Goal: Transaction & Acquisition: Book appointment/travel/reservation

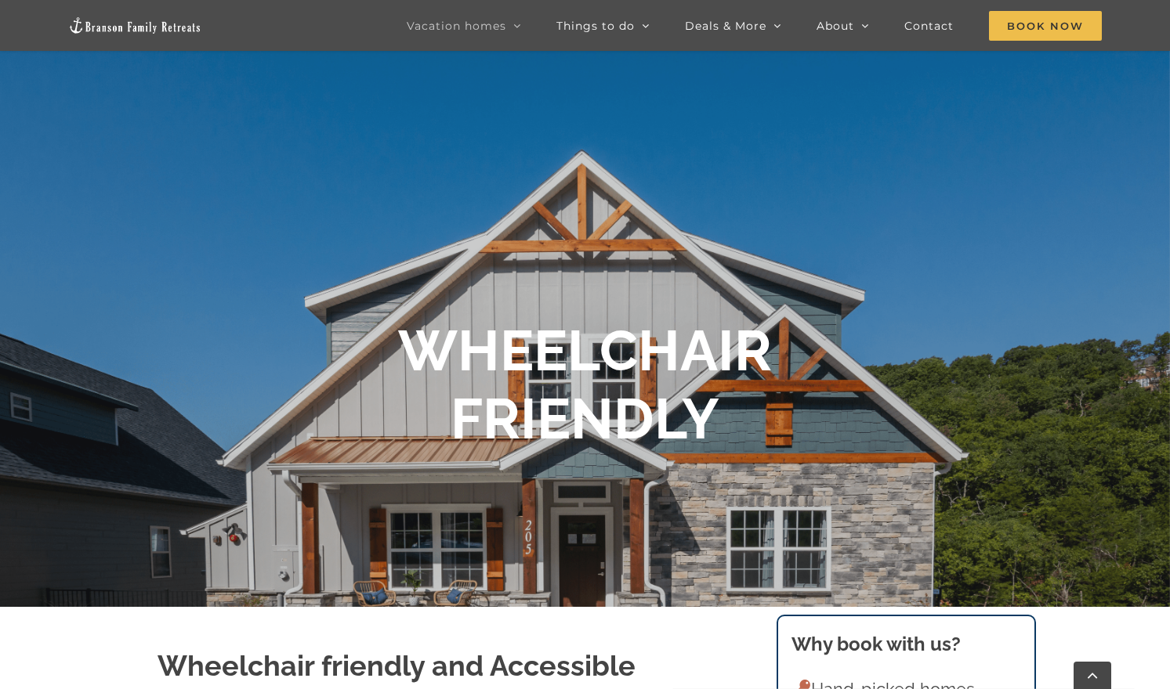
scroll to position [162, 0]
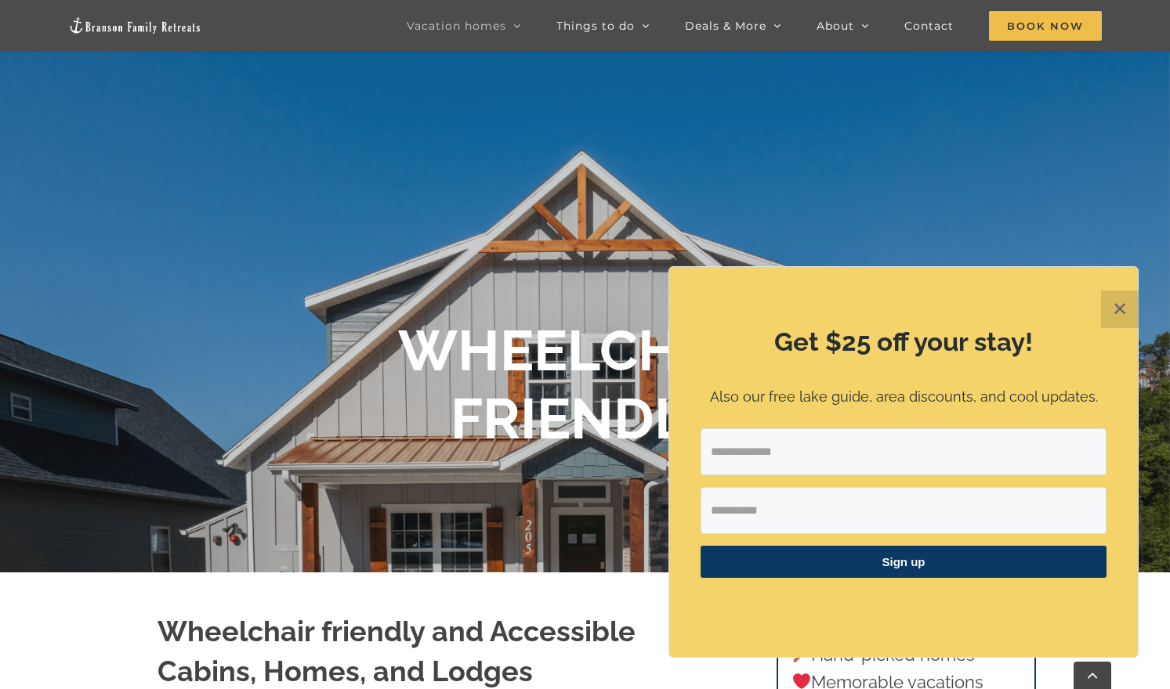
click at [1125, 306] on button "✕" at bounding box center [1120, 310] width 38 height 38
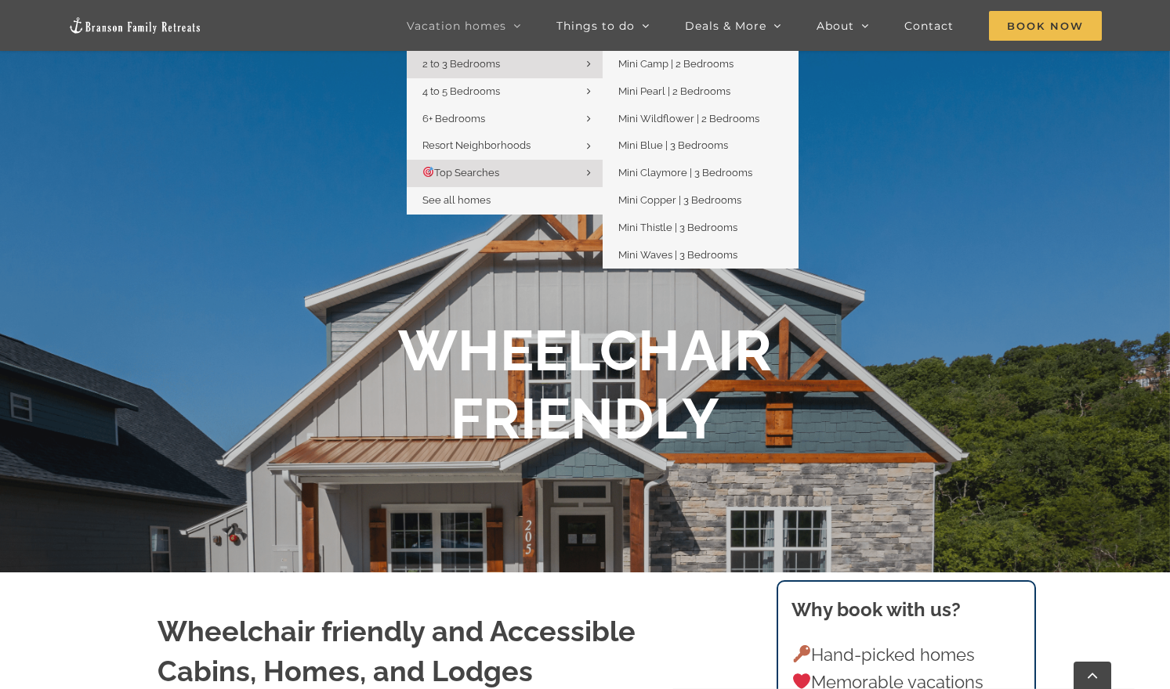
click at [479, 62] on span "2 to 3 Bedrooms" at bounding box center [461, 64] width 78 height 12
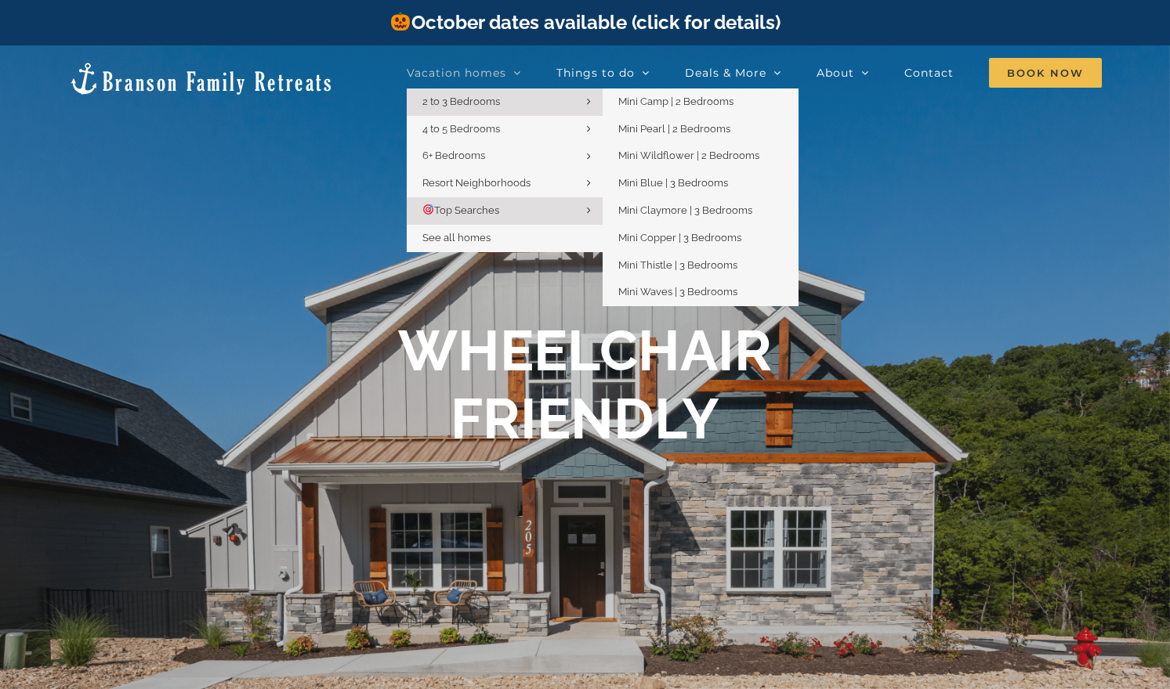
click at [461, 96] on span "2 to 3 Bedrooms" at bounding box center [461, 102] width 78 height 12
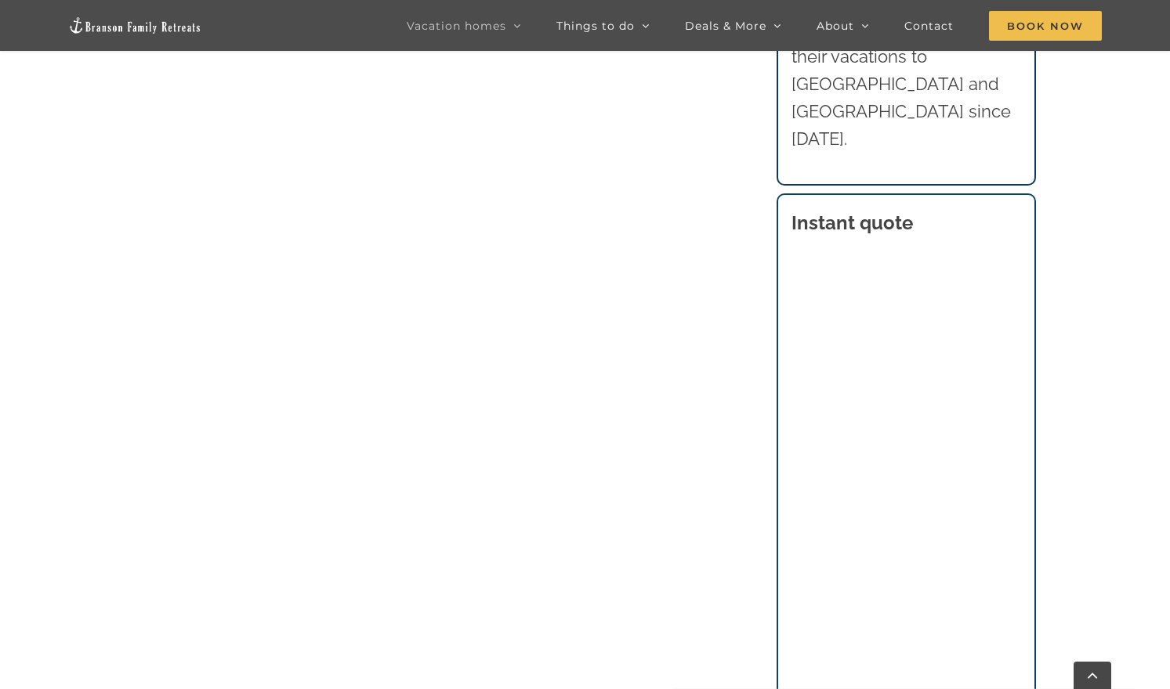
scroll to position [1602, 0]
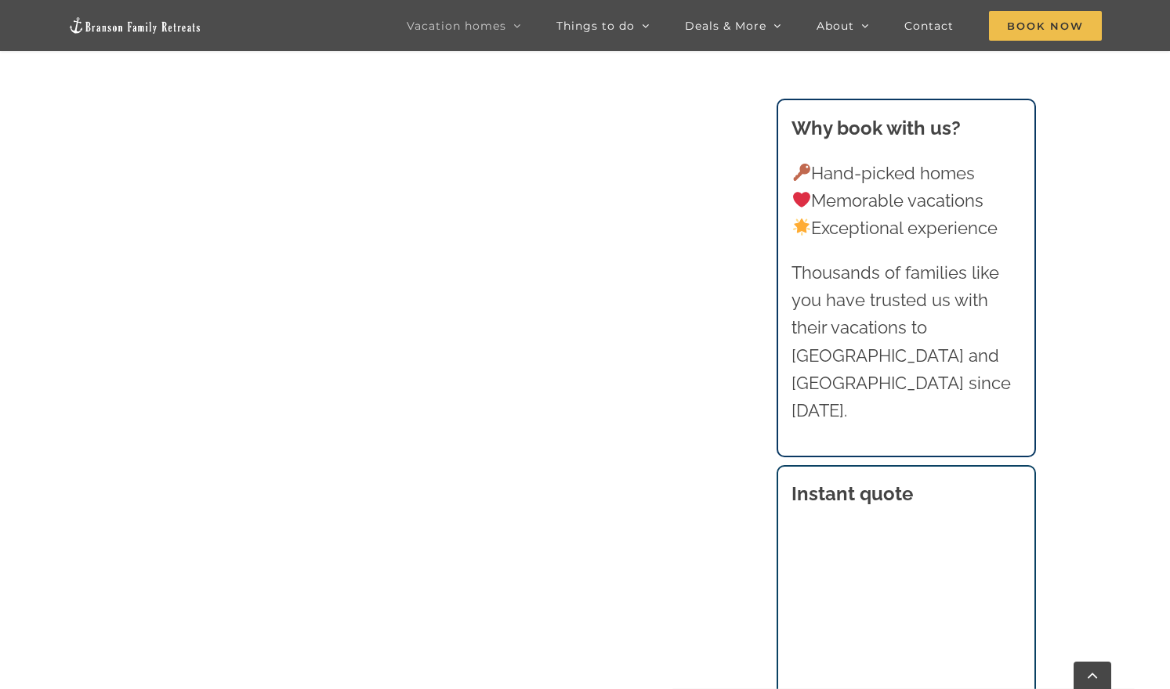
scroll to position [2219, 0]
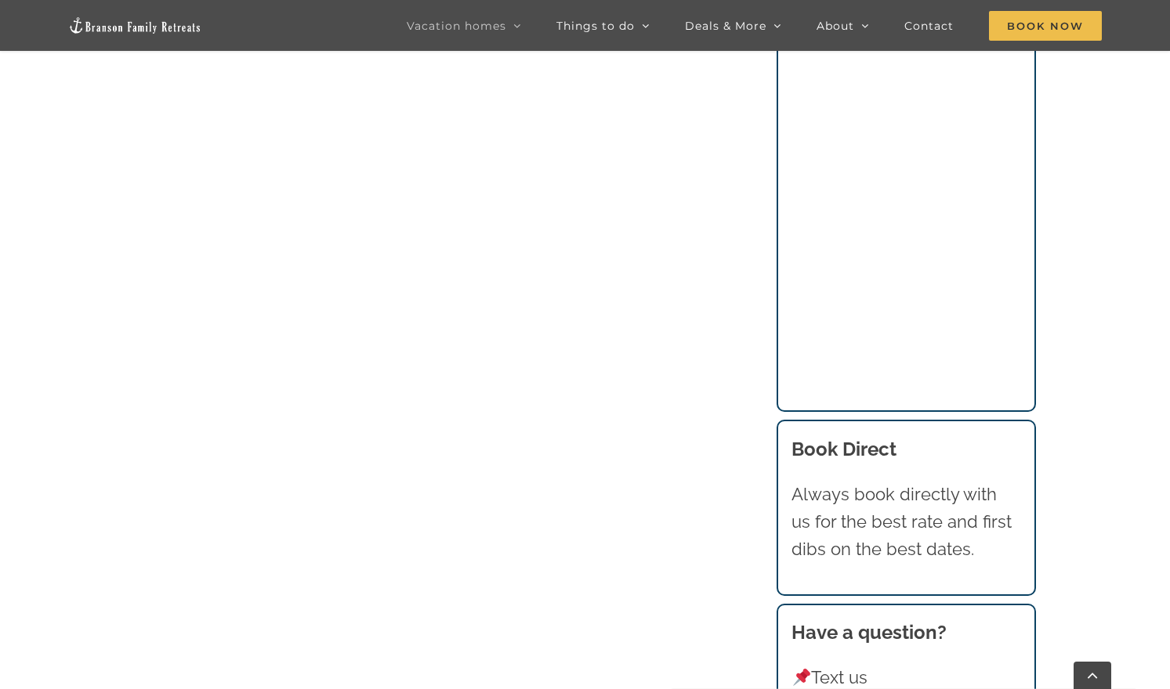
scroll to position [2055, 0]
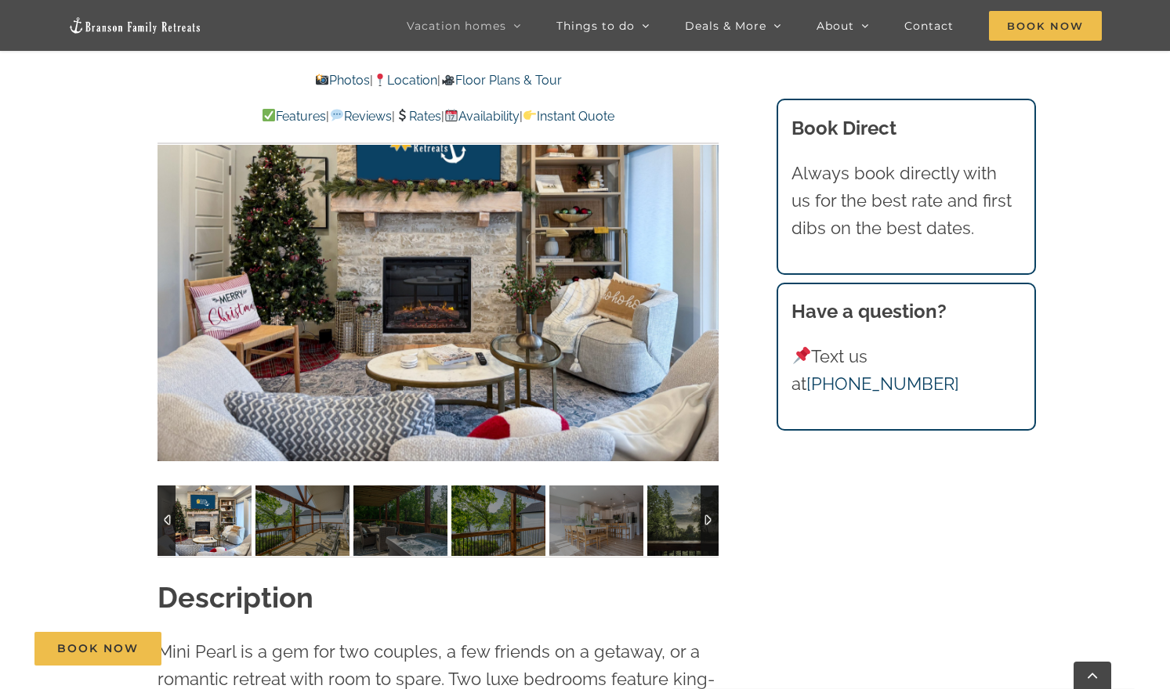
scroll to position [1194, 0]
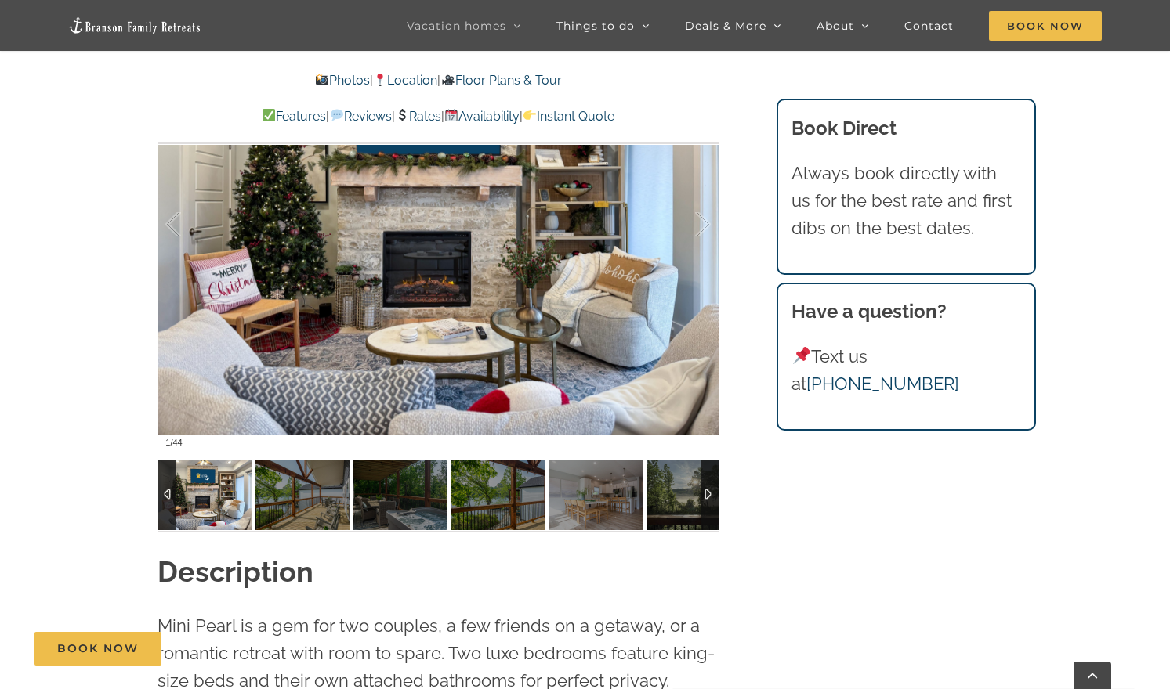
click at [193, 497] on img at bounding box center [204, 495] width 94 height 71
click at [306, 486] on img at bounding box center [302, 495] width 94 height 71
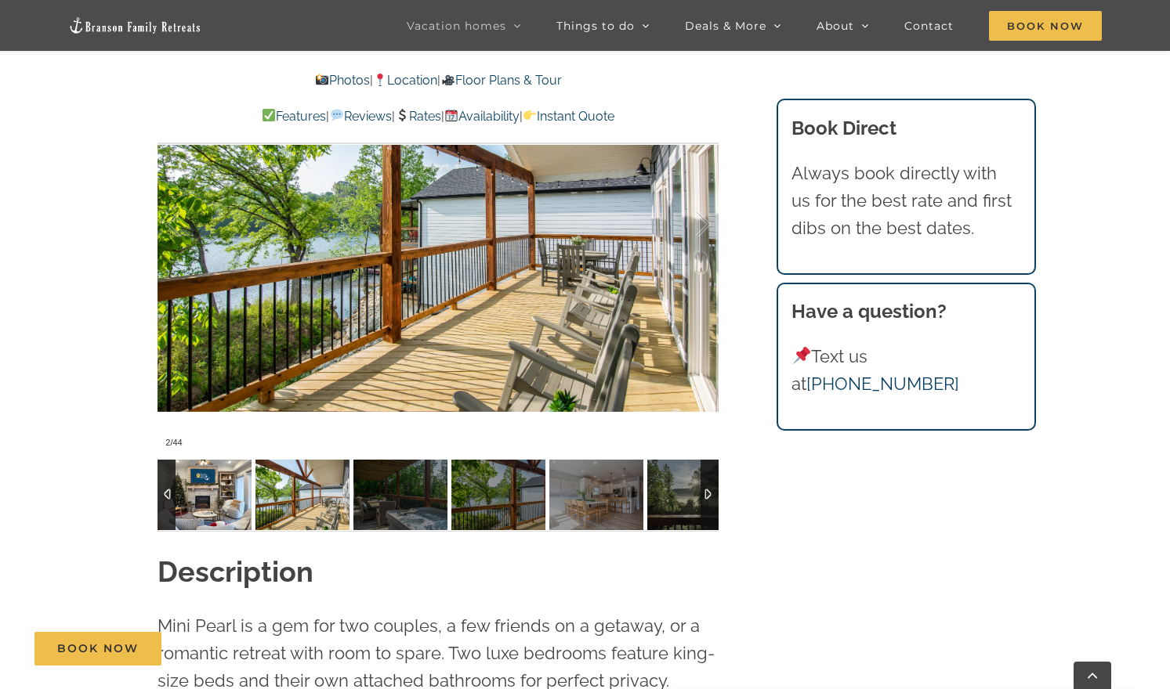
click at [215, 494] on img at bounding box center [204, 495] width 94 height 71
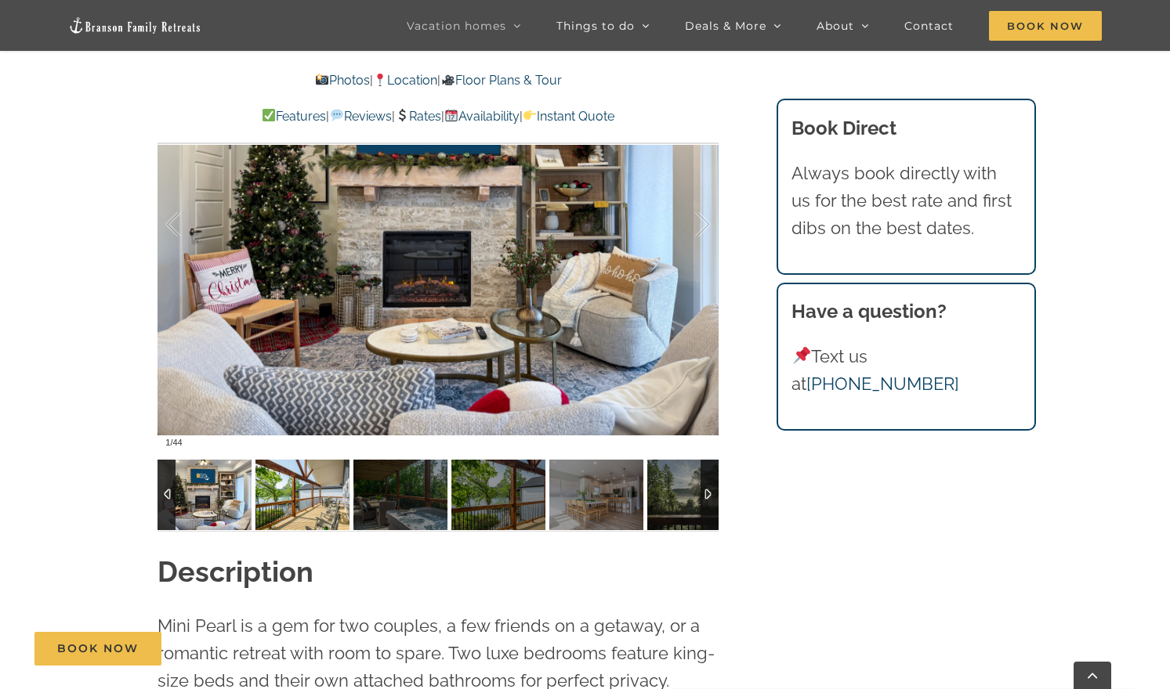
click at [296, 485] on img at bounding box center [302, 495] width 94 height 71
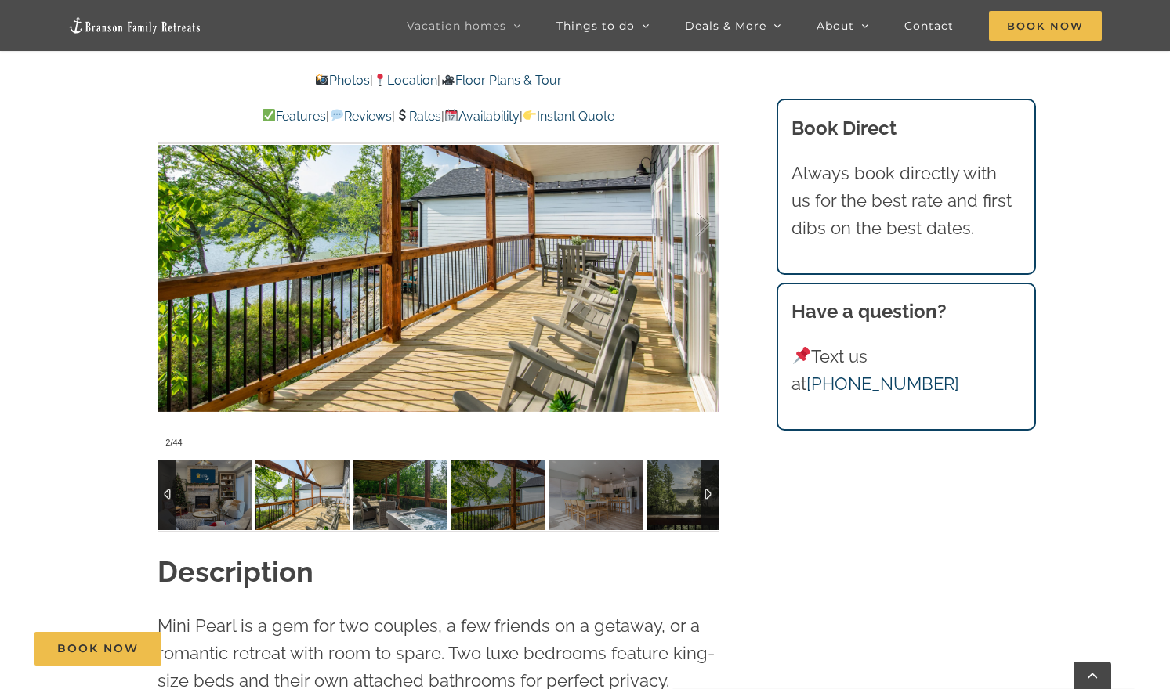
click at [370, 484] on img at bounding box center [400, 495] width 94 height 71
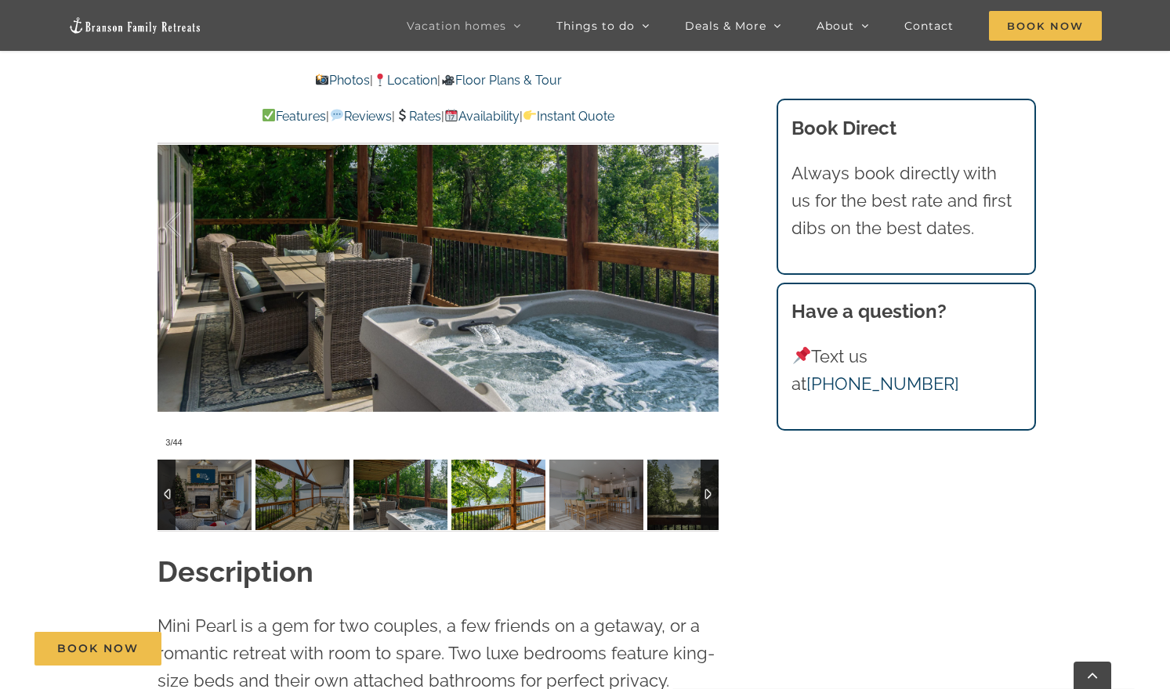
click at [486, 486] on img at bounding box center [498, 495] width 94 height 71
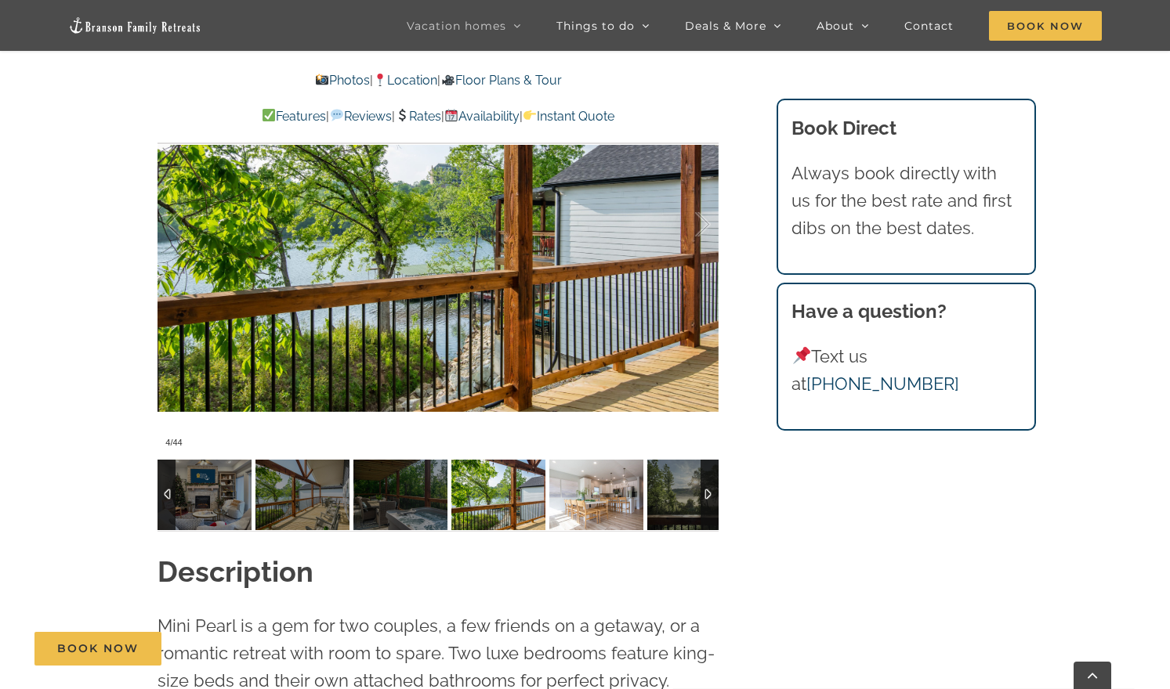
click at [599, 478] on img at bounding box center [596, 495] width 94 height 71
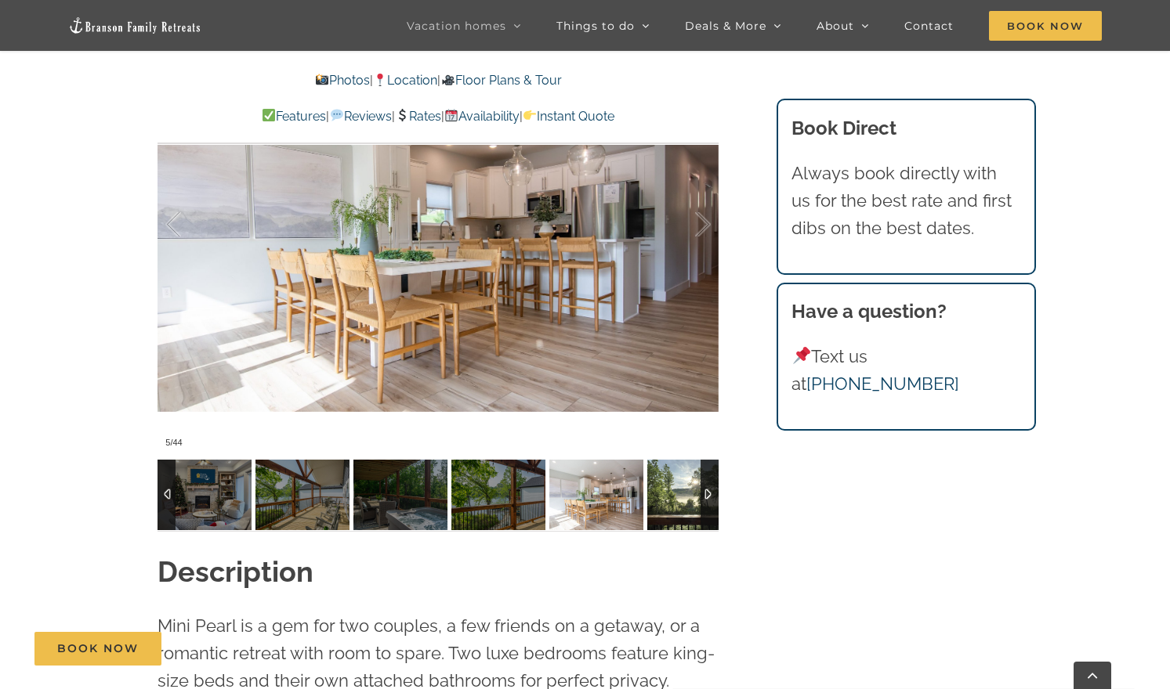
click at [661, 485] on img at bounding box center [694, 495] width 94 height 71
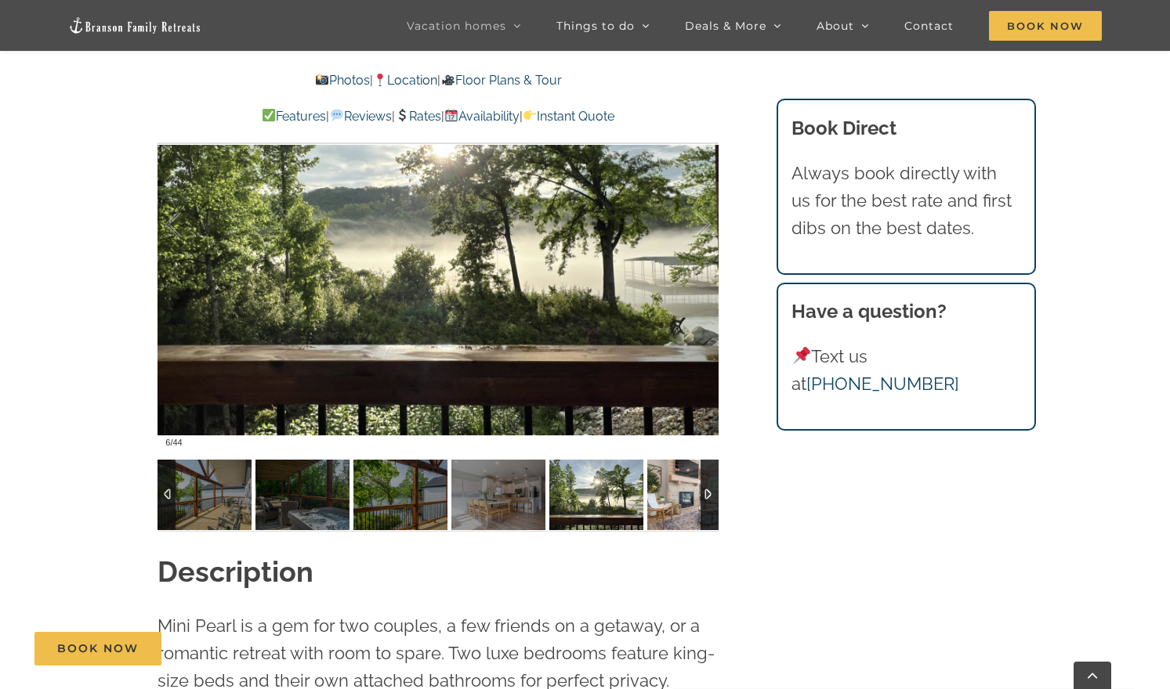
click at [681, 494] on img at bounding box center [694, 495] width 94 height 71
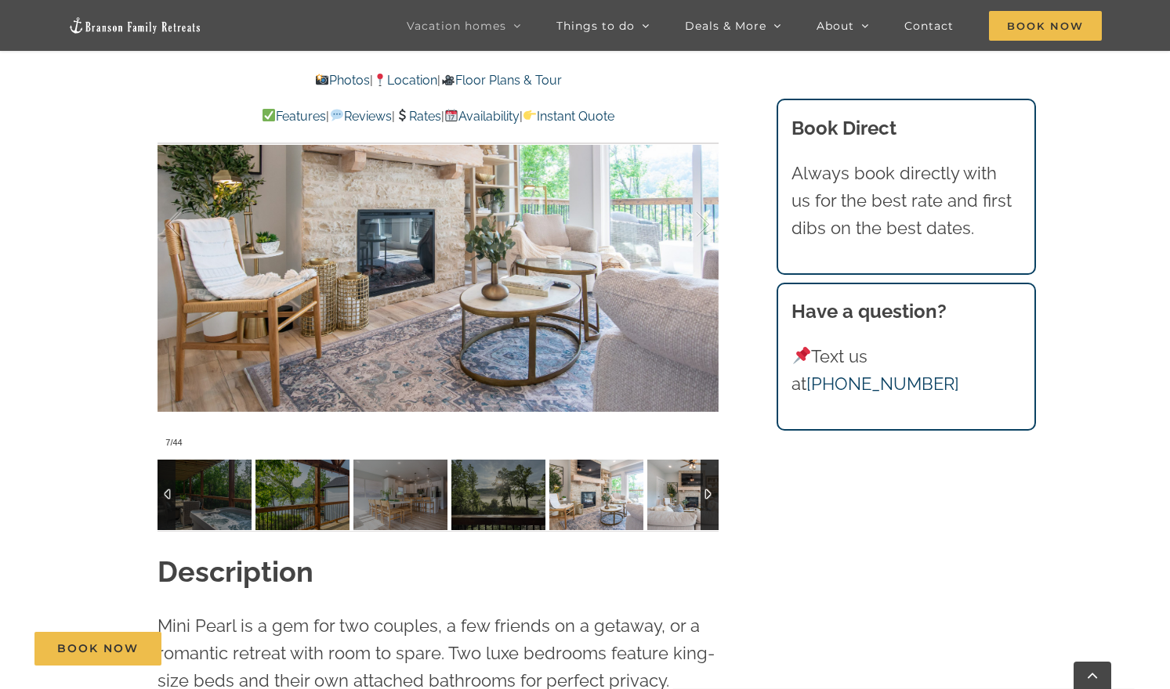
click at [681, 494] on img at bounding box center [694, 495] width 94 height 71
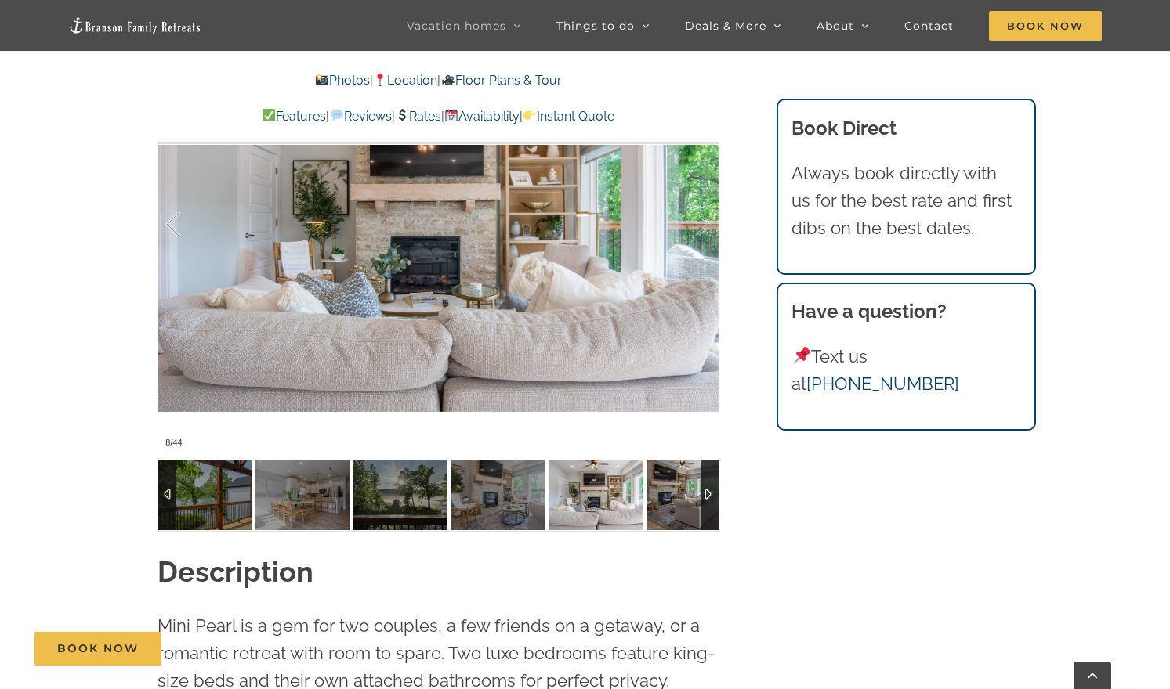
click at [681, 494] on img at bounding box center [694, 495] width 94 height 71
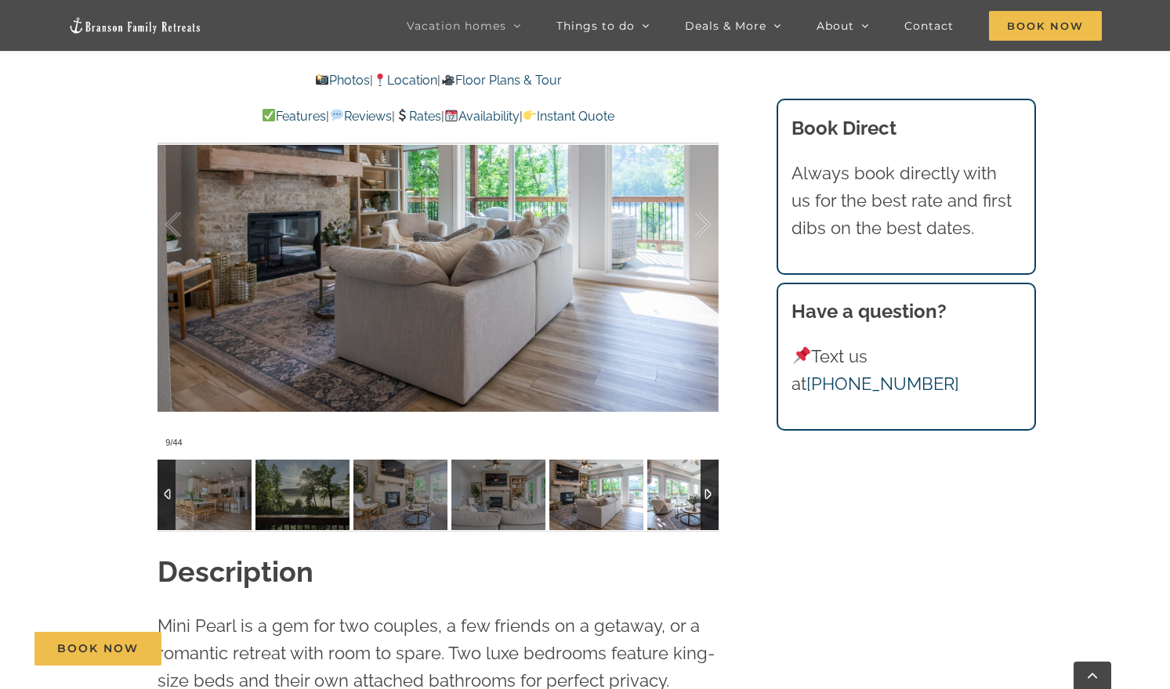
click at [681, 494] on img at bounding box center [694, 495] width 94 height 71
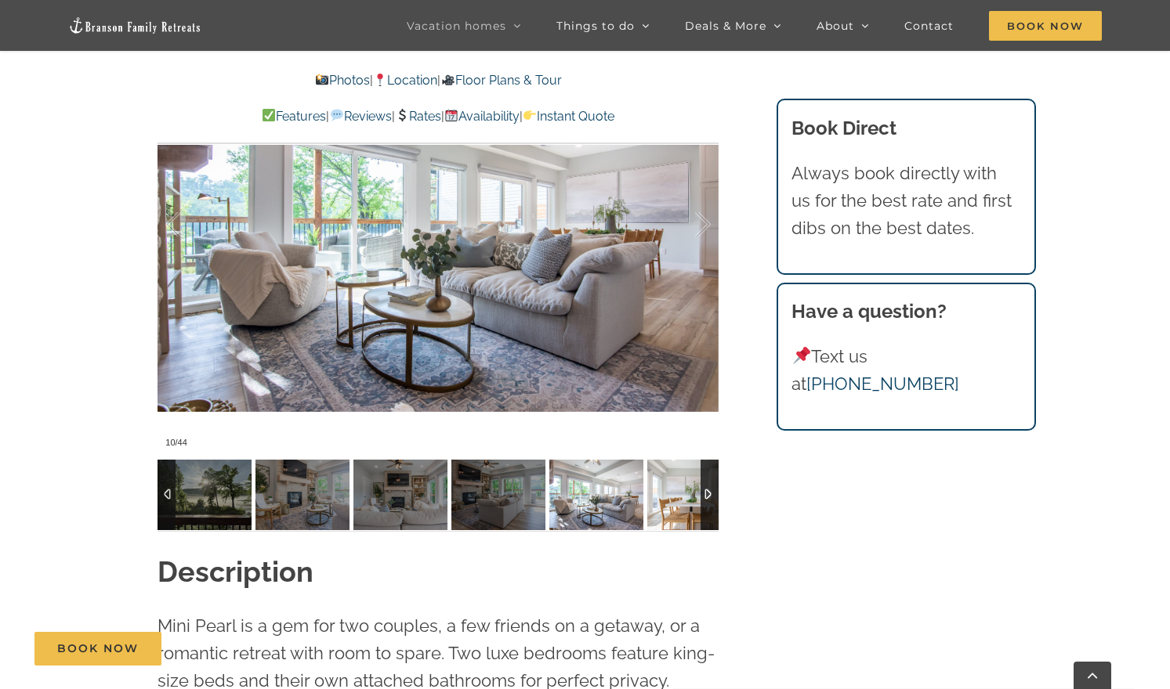
click at [681, 494] on img at bounding box center [694, 495] width 94 height 71
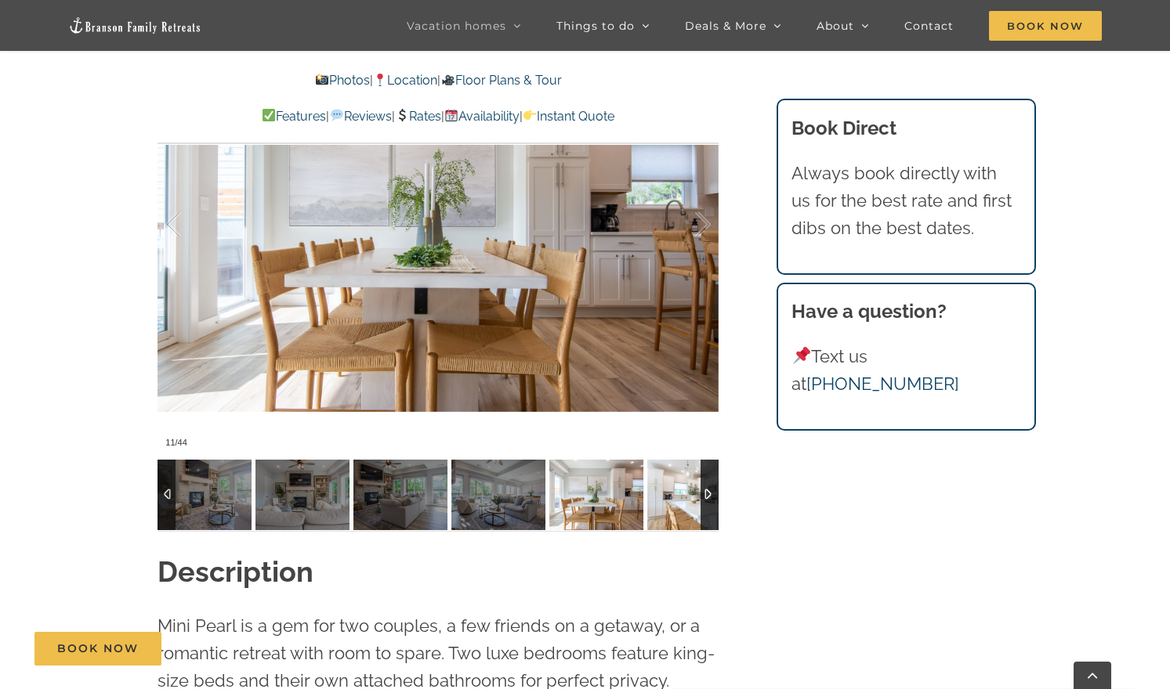
click at [681, 494] on img at bounding box center [694, 495] width 94 height 71
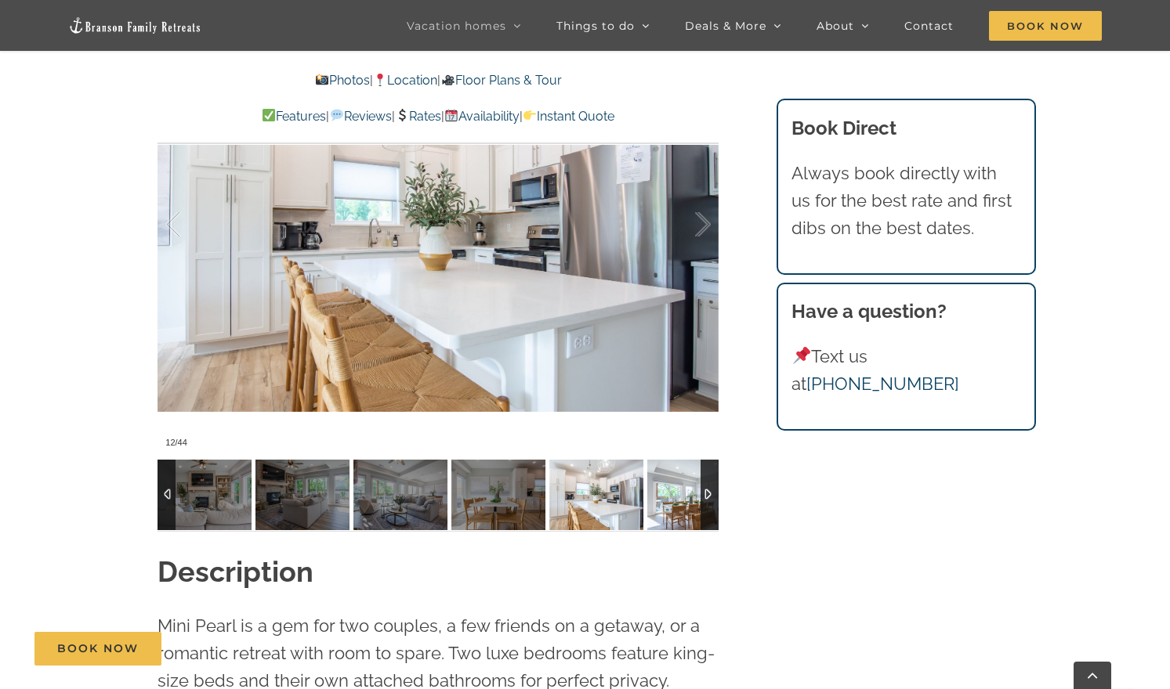
click at [681, 494] on img at bounding box center [694, 495] width 94 height 71
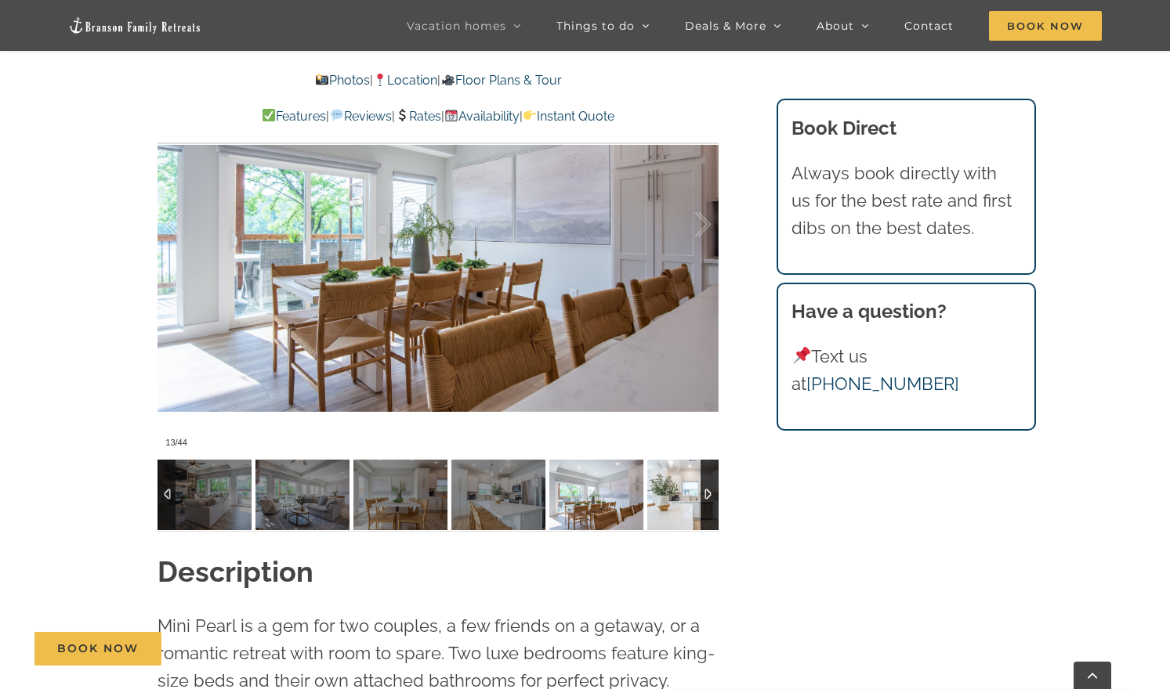
click at [681, 494] on img at bounding box center [694, 495] width 94 height 71
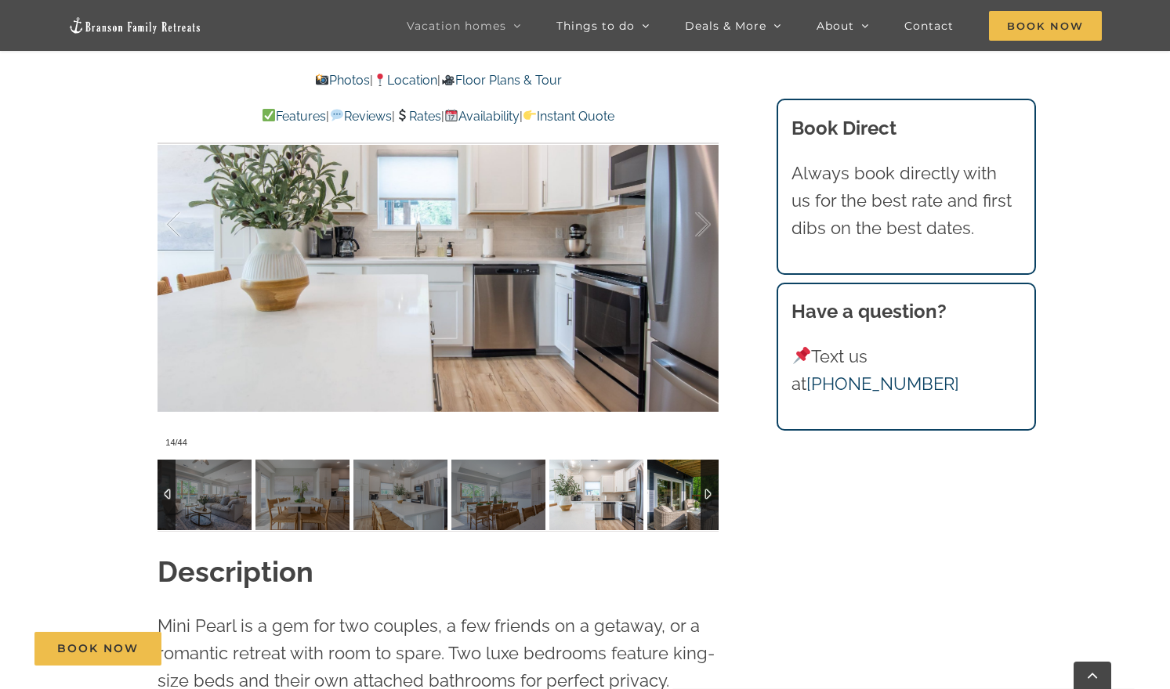
click at [681, 494] on img at bounding box center [694, 495] width 94 height 71
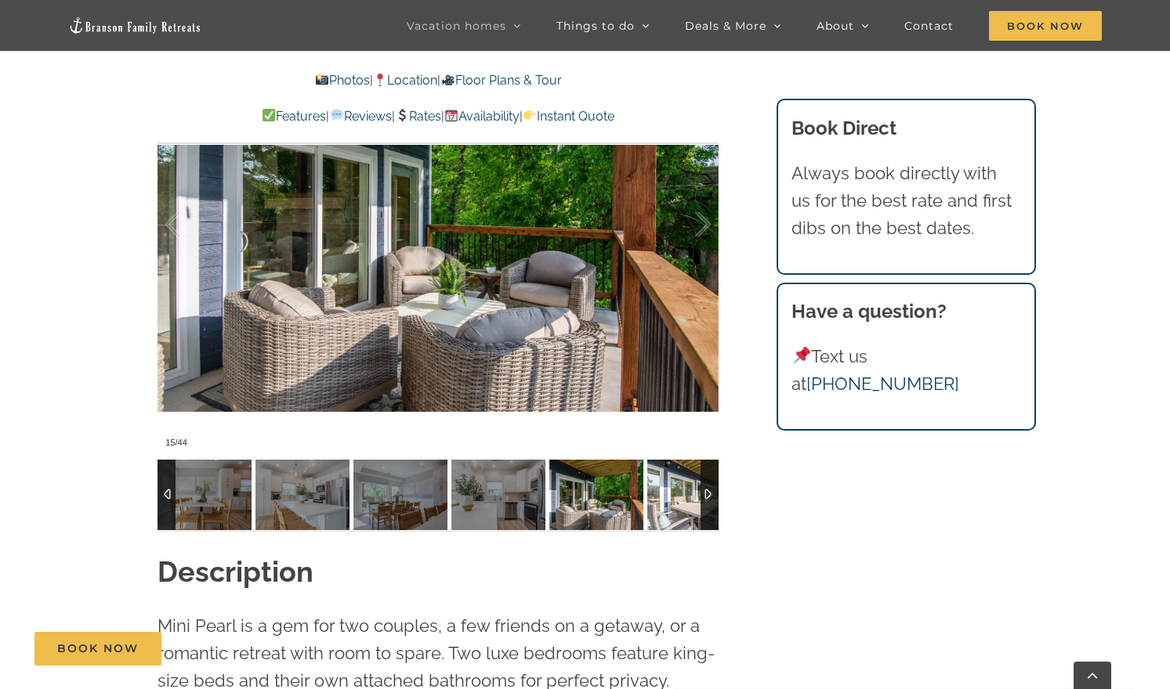
click at [681, 494] on img at bounding box center [694, 495] width 94 height 71
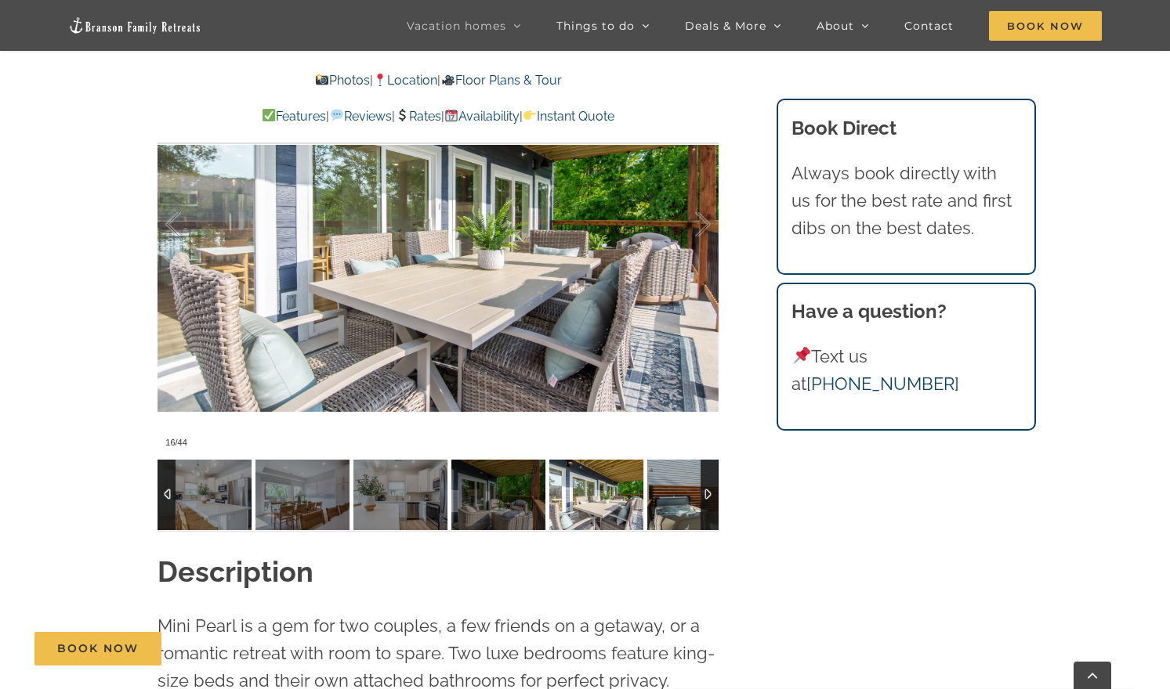
click at [681, 494] on img at bounding box center [694, 495] width 94 height 71
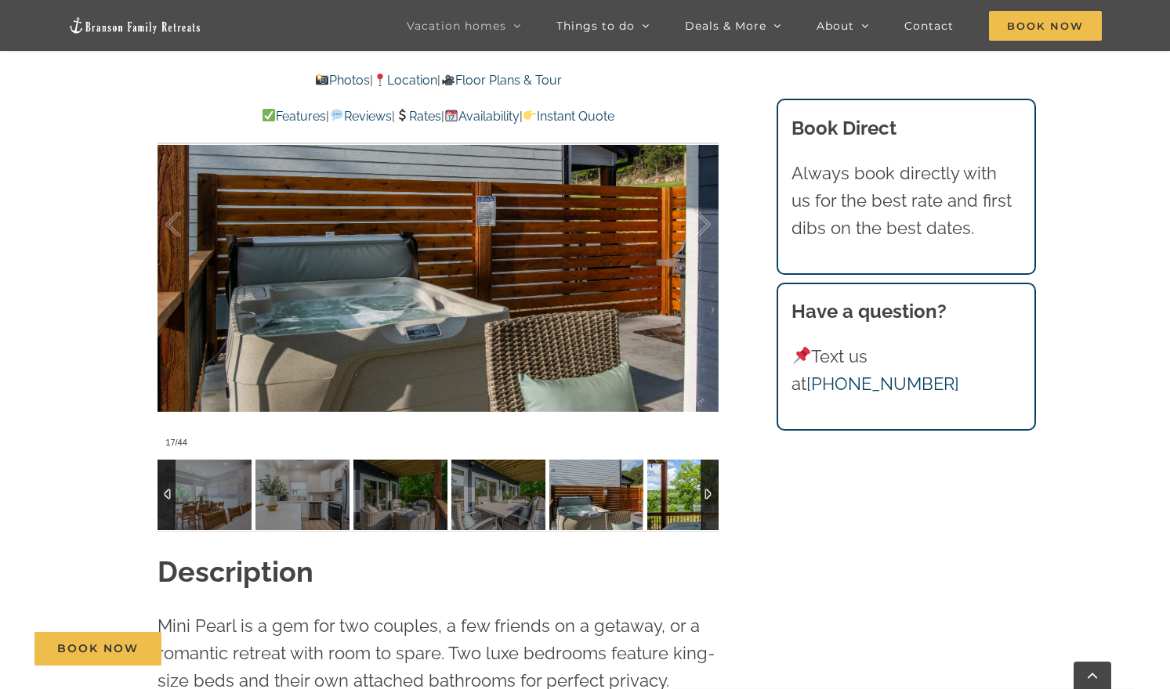
click at [681, 494] on img at bounding box center [694, 495] width 94 height 71
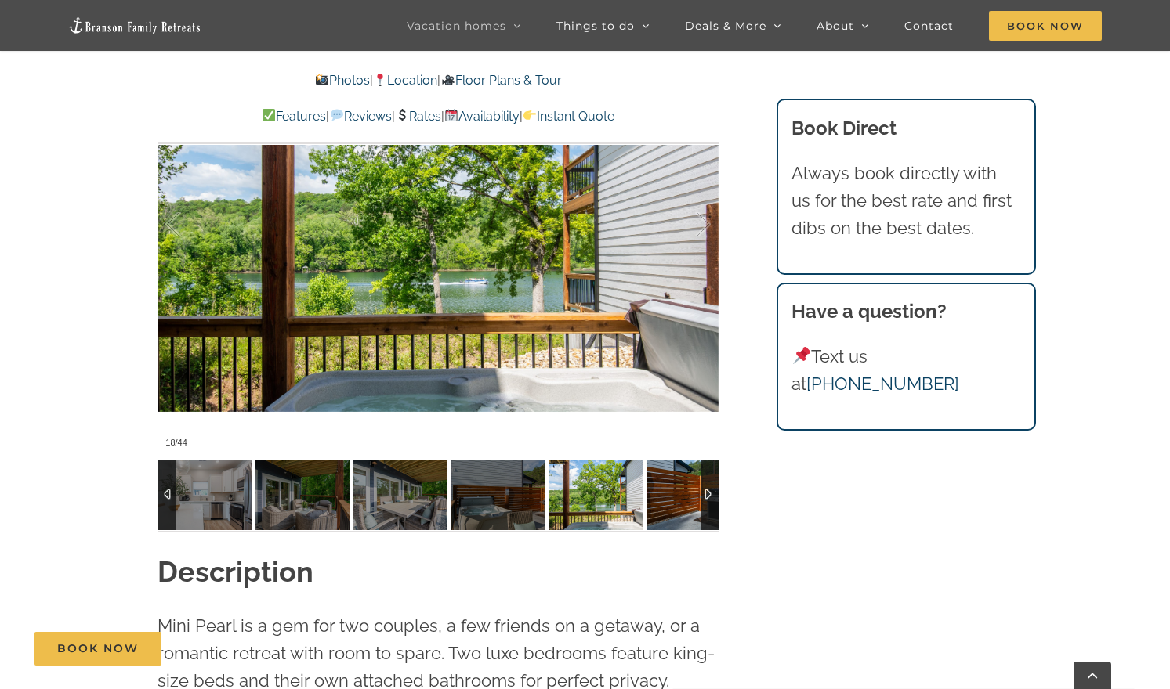
click at [681, 494] on img at bounding box center [694, 495] width 94 height 71
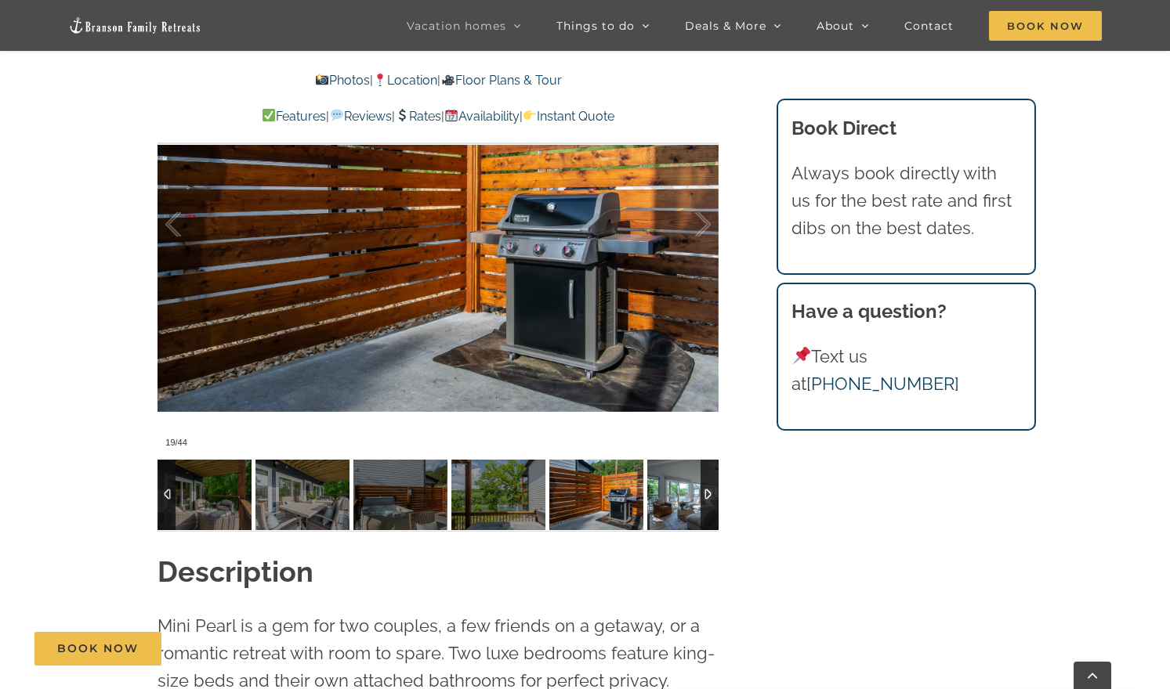
click at [681, 494] on img at bounding box center [694, 495] width 94 height 71
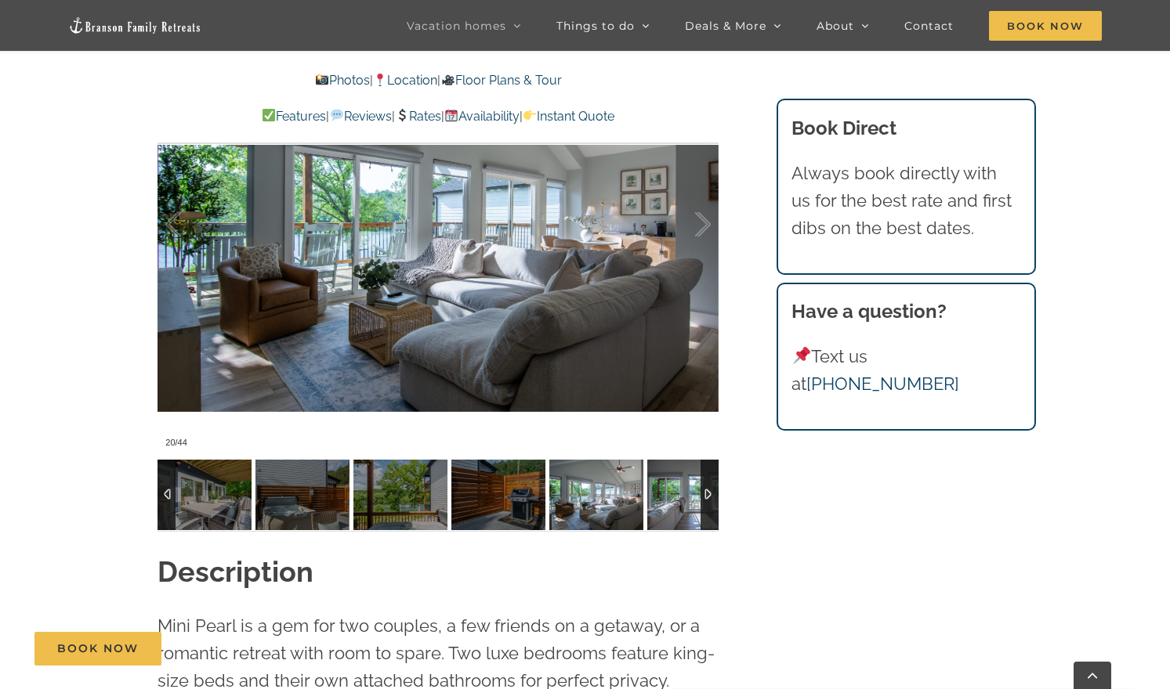
click at [681, 494] on img at bounding box center [694, 495] width 94 height 71
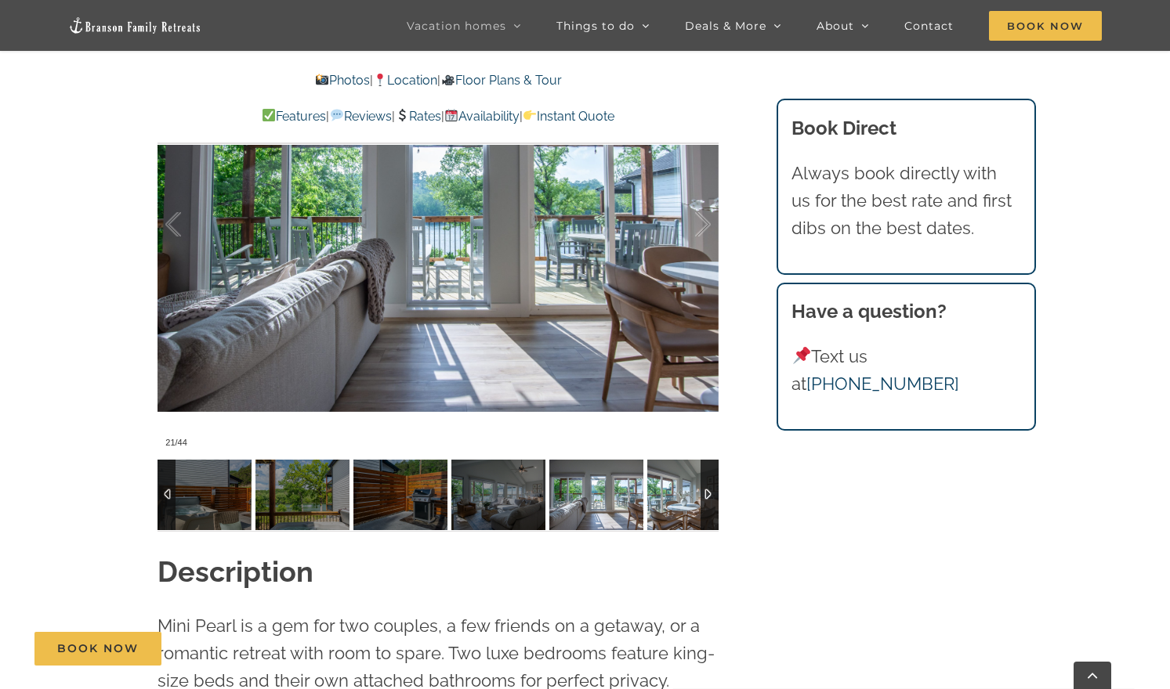
click at [681, 494] on img at bounding box center [694, 495] width 94 height 71
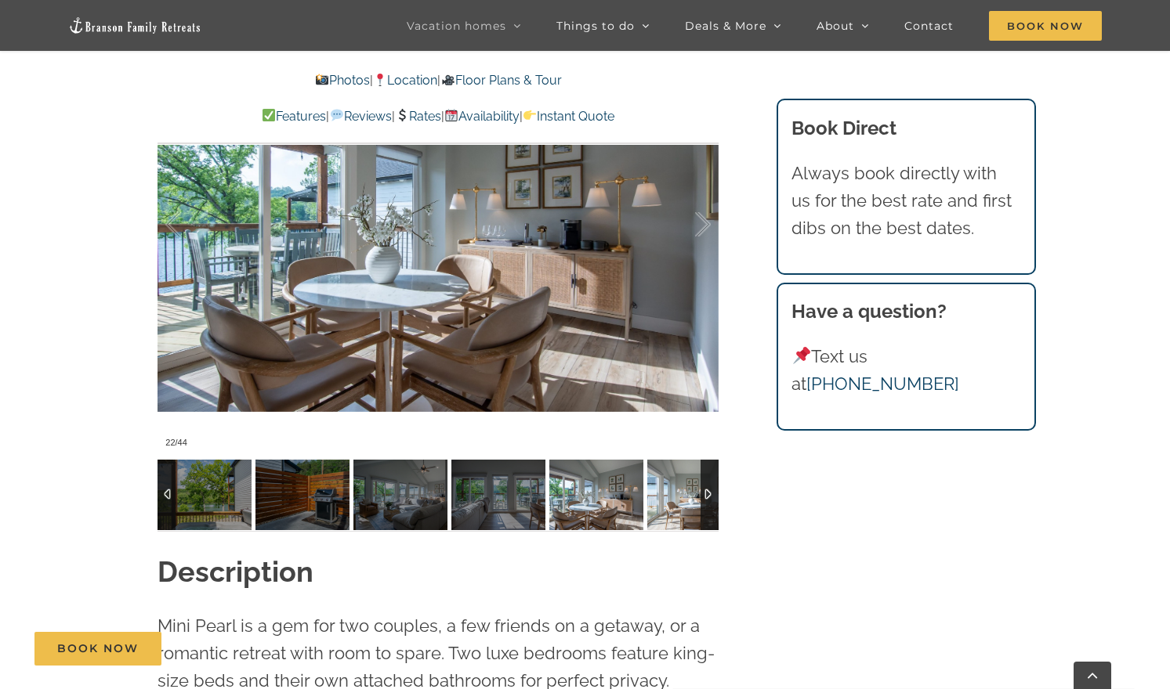
click at [681, 494] on img at bounding box center [694, 495] width 94 height 71
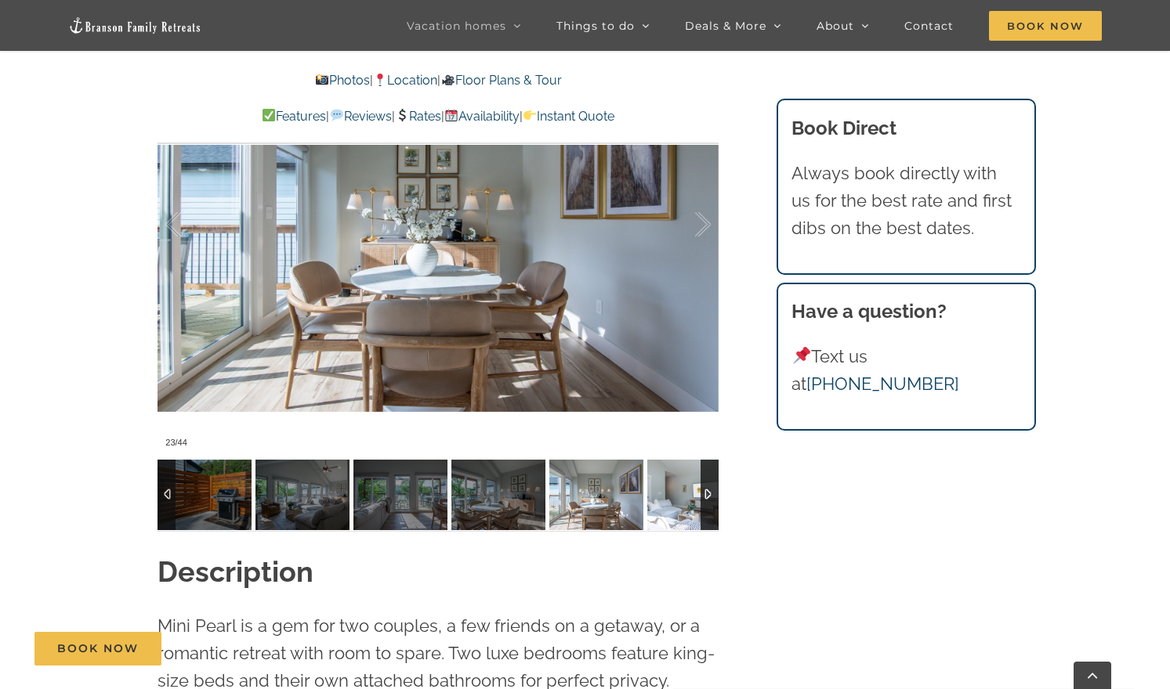
click at [681, 494] on img at bounding box center [694, 495] width 94 height 71
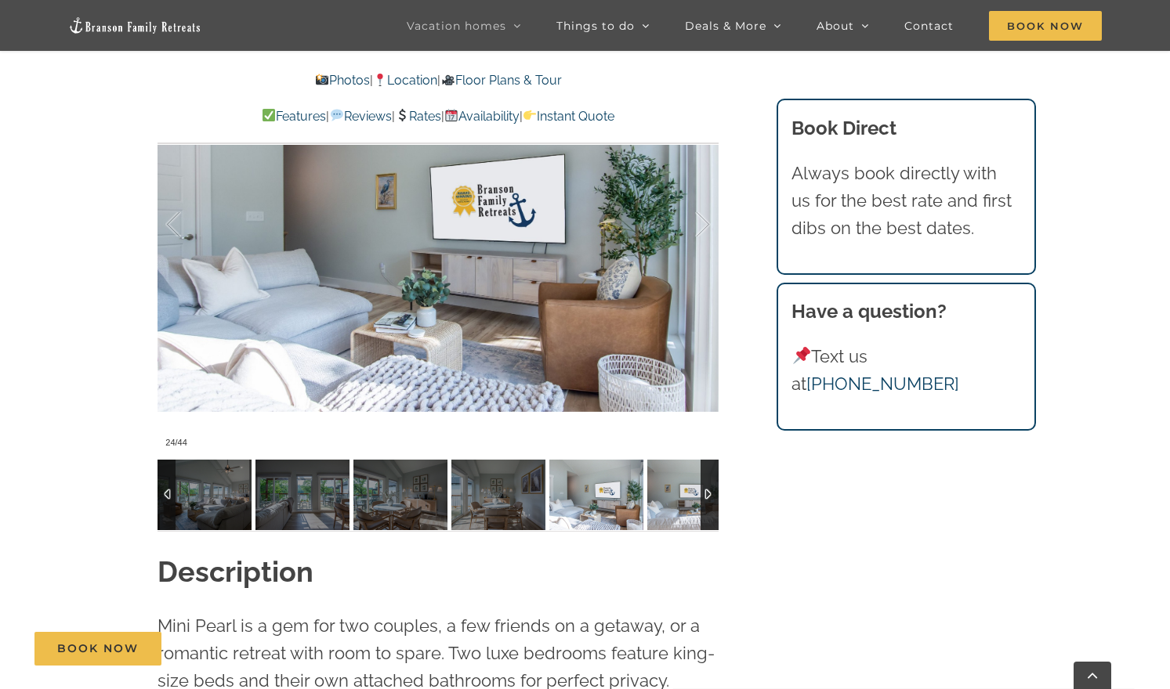
click at [681, 494] on img at bounding box center [694, 495] width 94 height 71
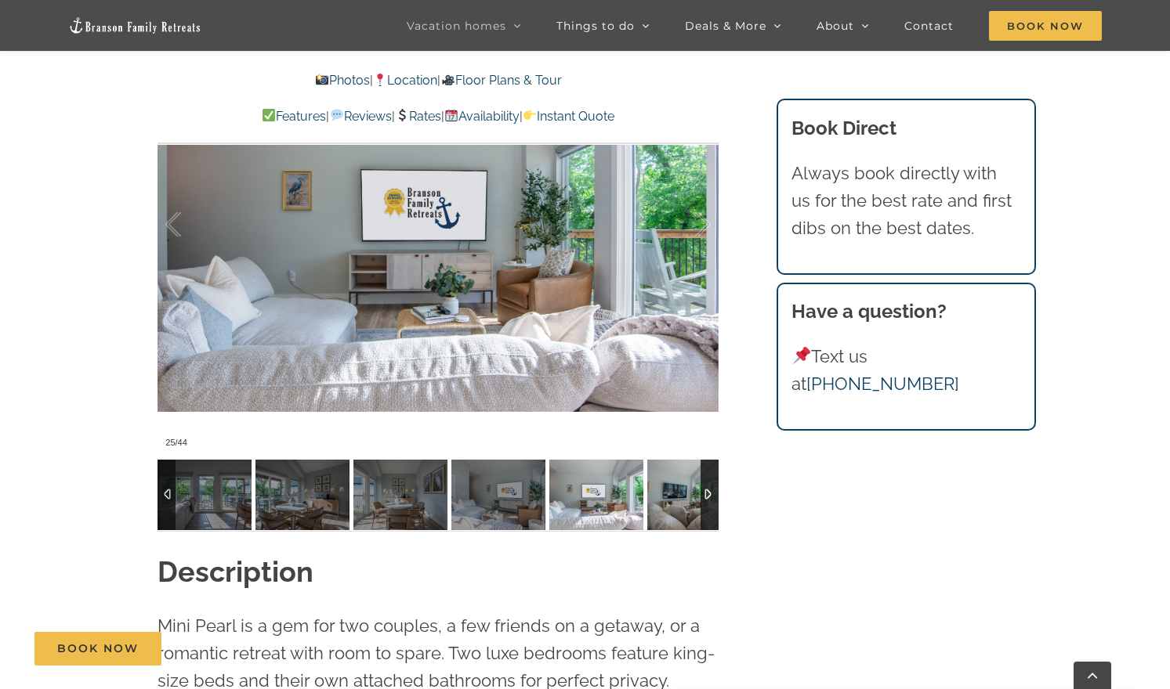
click at [681, 494] on img at bounding box center [694, 495] width 94 height 71
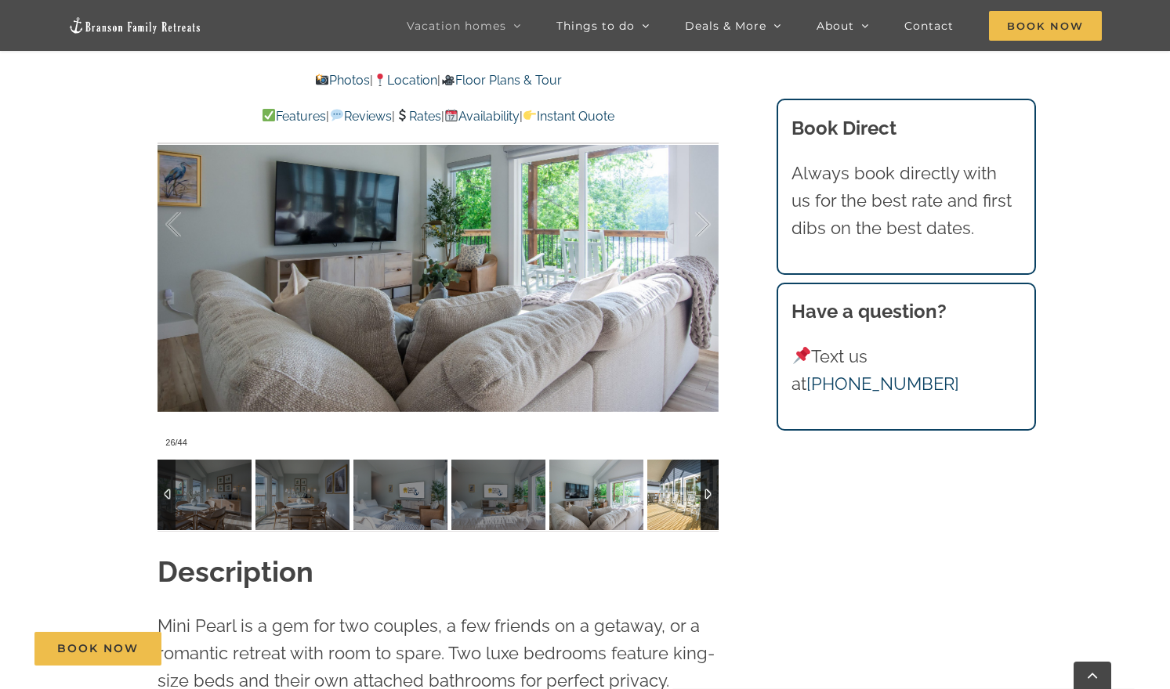
click at [681, 494] on img at bounding box center [694, 495] width 94 height 71
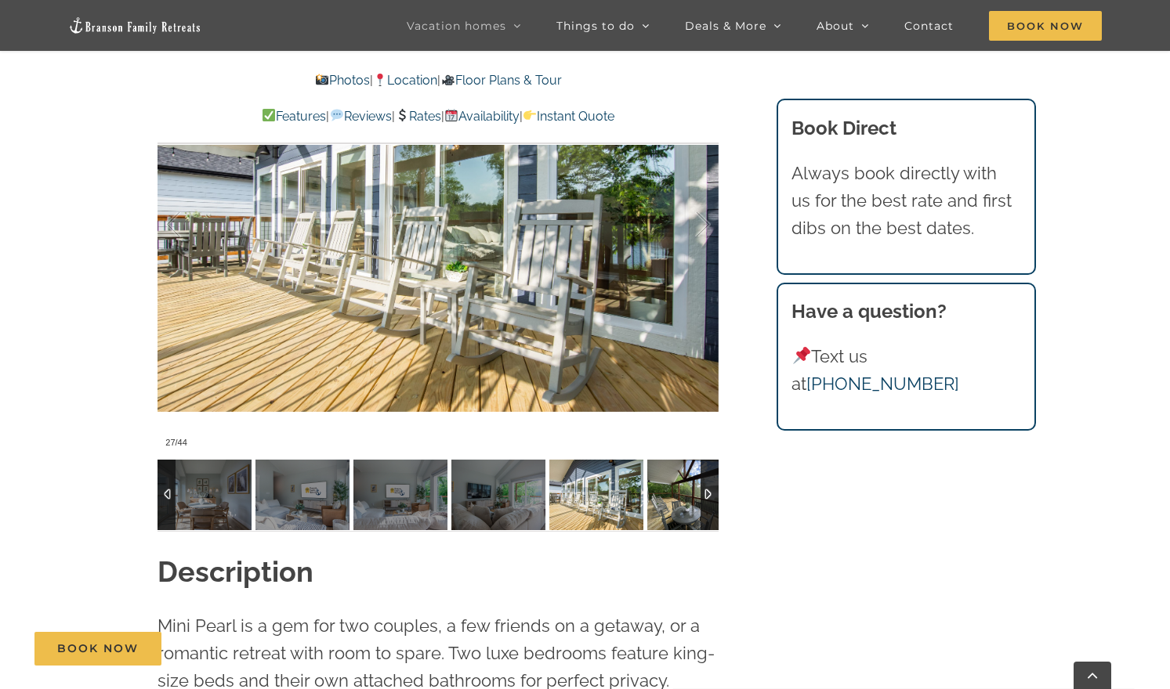
click at [681, 494] on img at bounding box center [694, 495] width 94 height 71
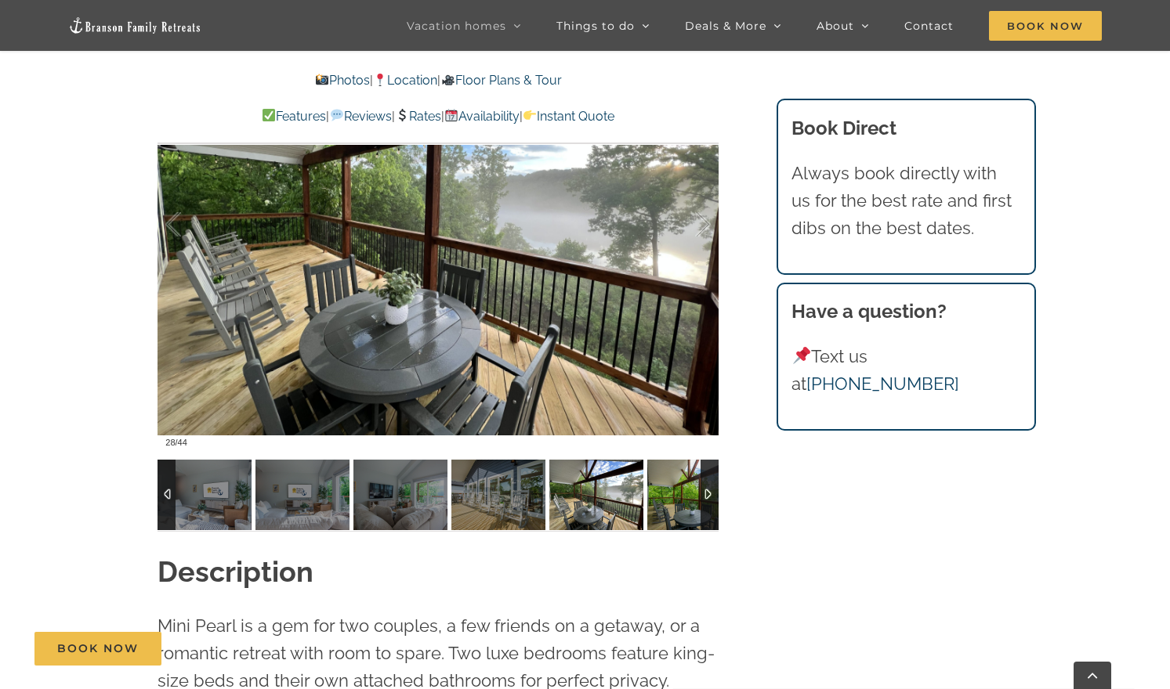
click at [681, 494] on img at bounding box center [694, 495] width 94 height 71
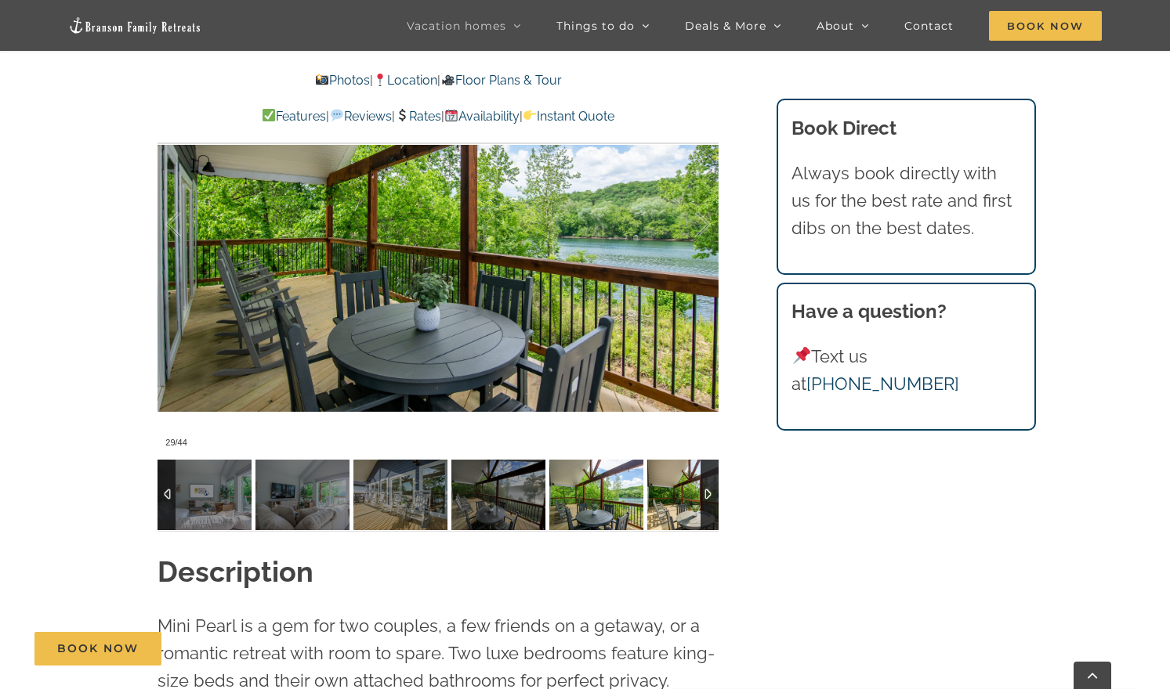
click at [681, 494] on img at bounding box center [694, 495] width 94 height 71
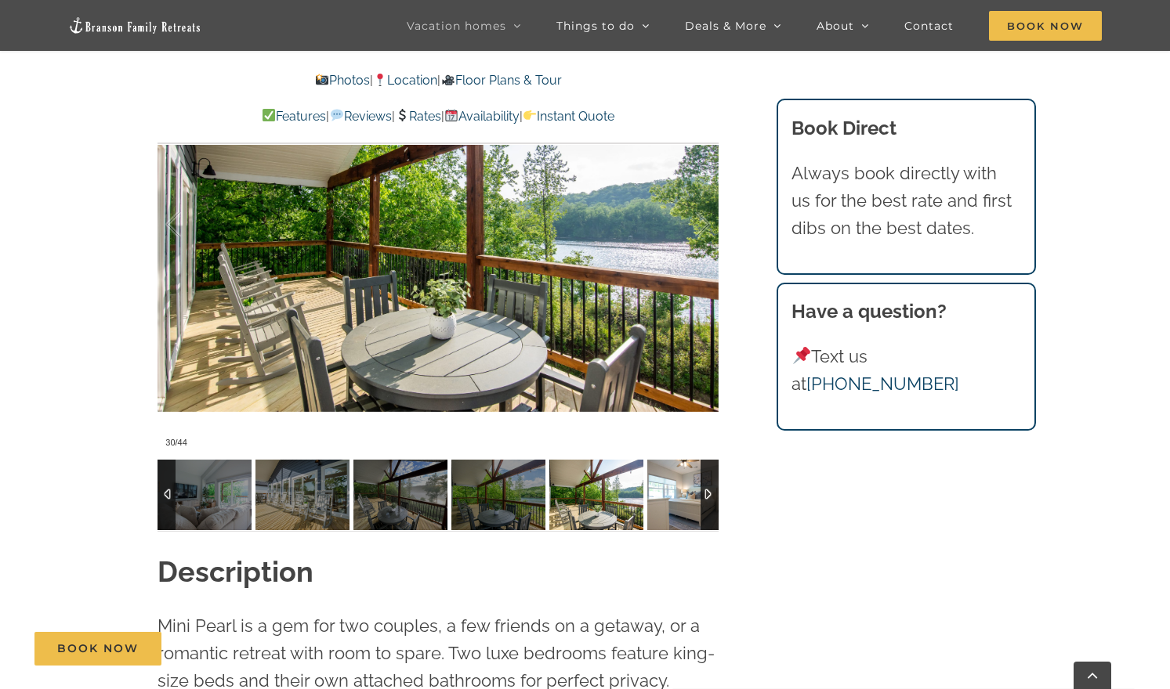
click at [681, 494] on img at bounding box center [694, 495] width 94 height 71
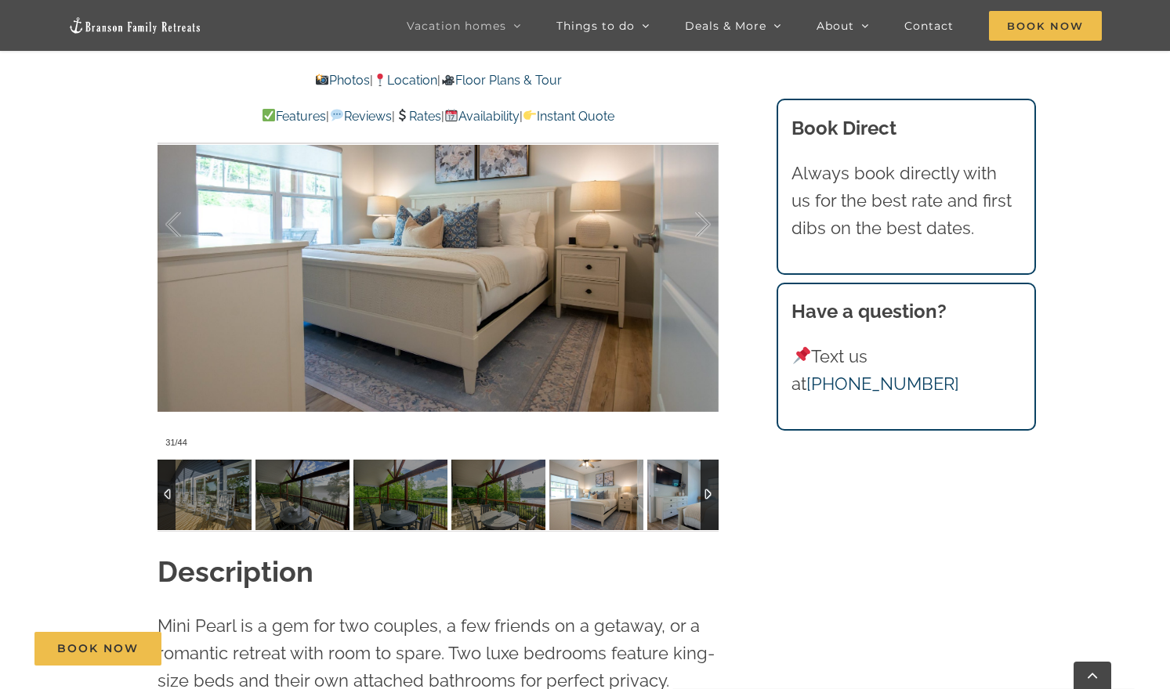
click at [681, 494] on img at bounding box center [694, 495] width 94 height 71
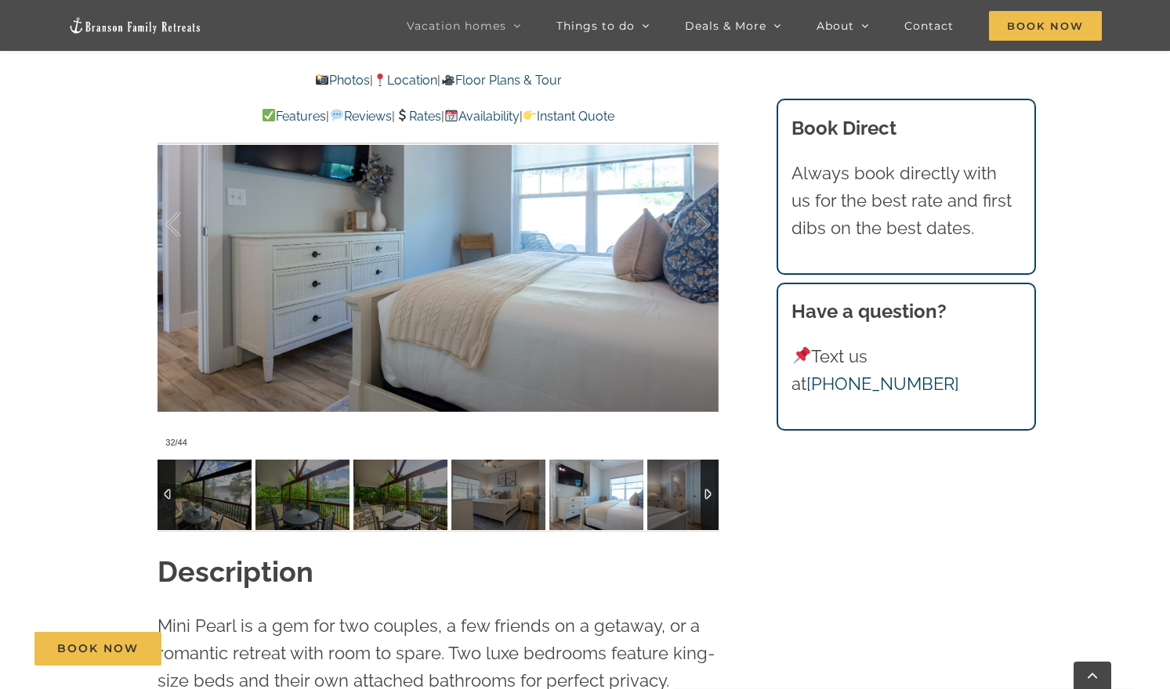
click at [603, 494] on img at bounding box center [596, 495] width 94 height 71
click at [682, 486] on img at bounding box center [694, 495] width 94 height 71
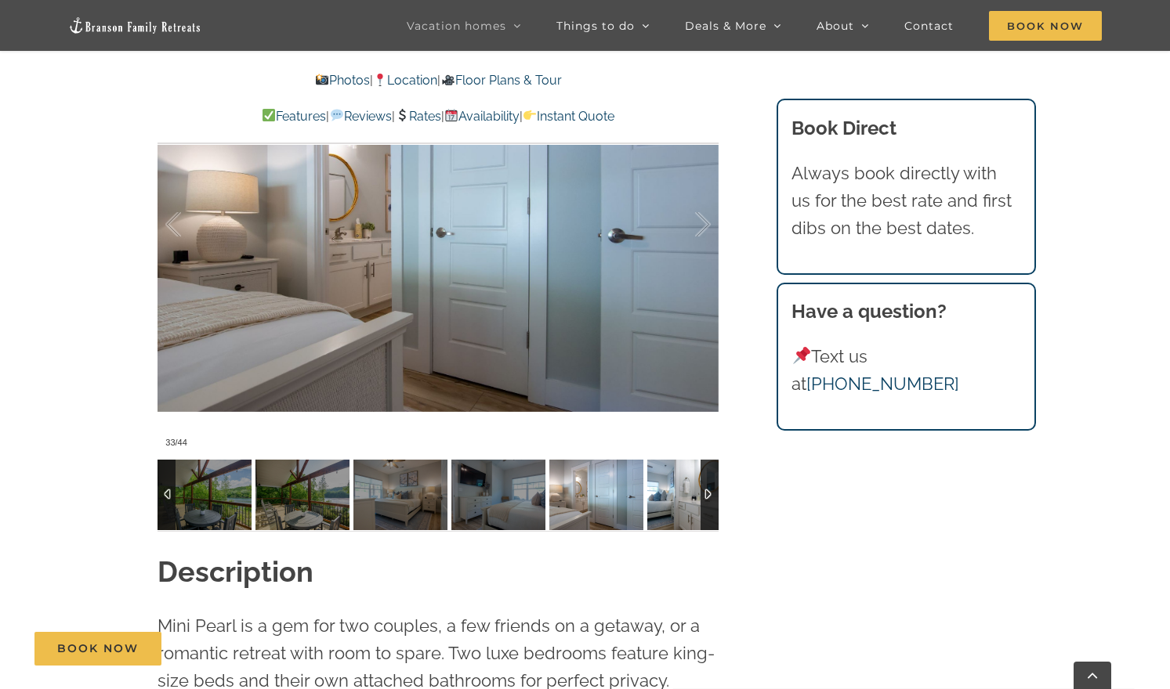
click at [682, 486] on img at bounding box center [694, 495] width 94 height 71
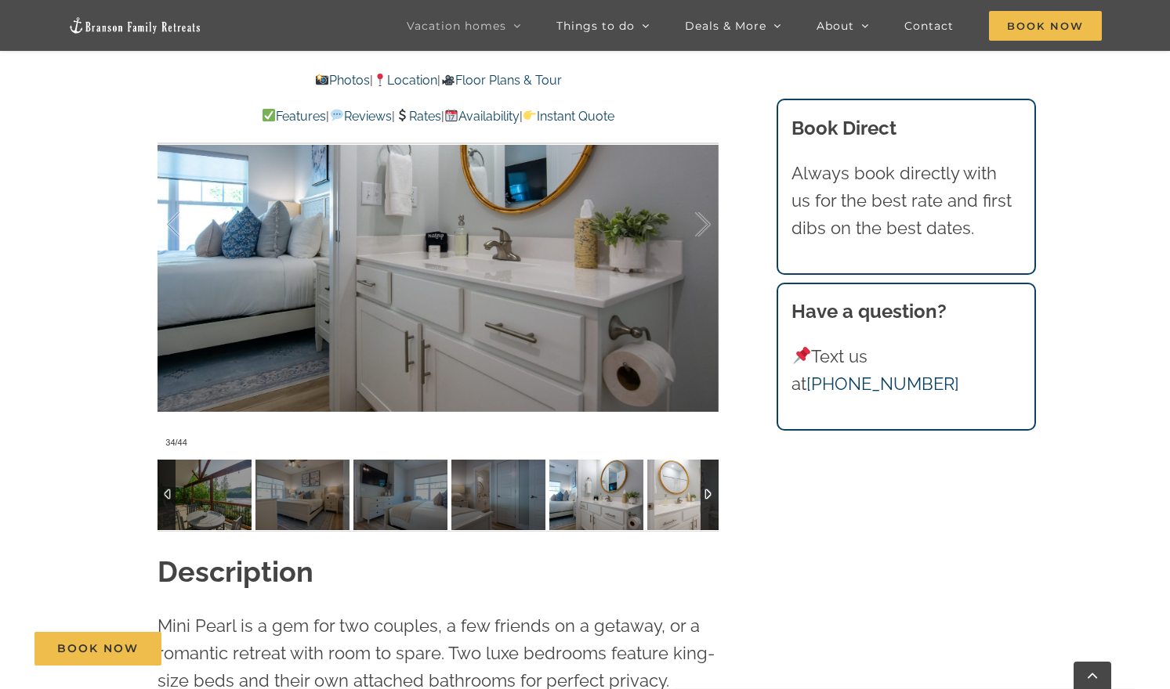
click at [682, 486] on img at bounding box center [694, 495] width 94 height 71
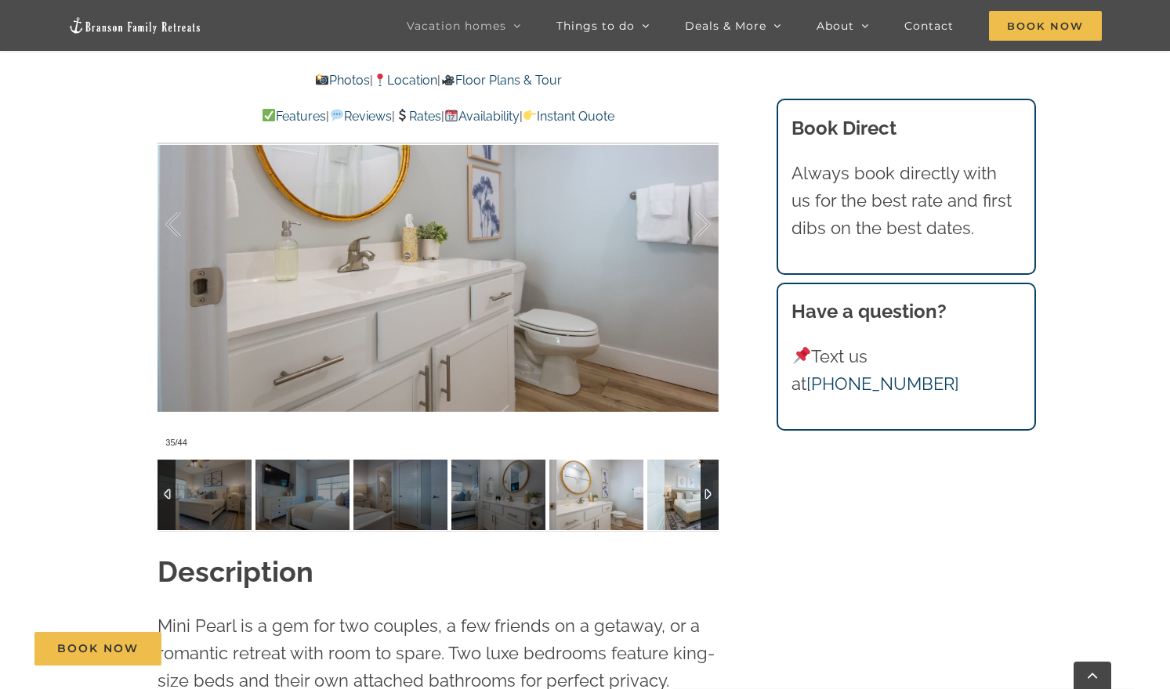
click at [682, 486] on img at bounding box center [694, 495] width 94 height 71
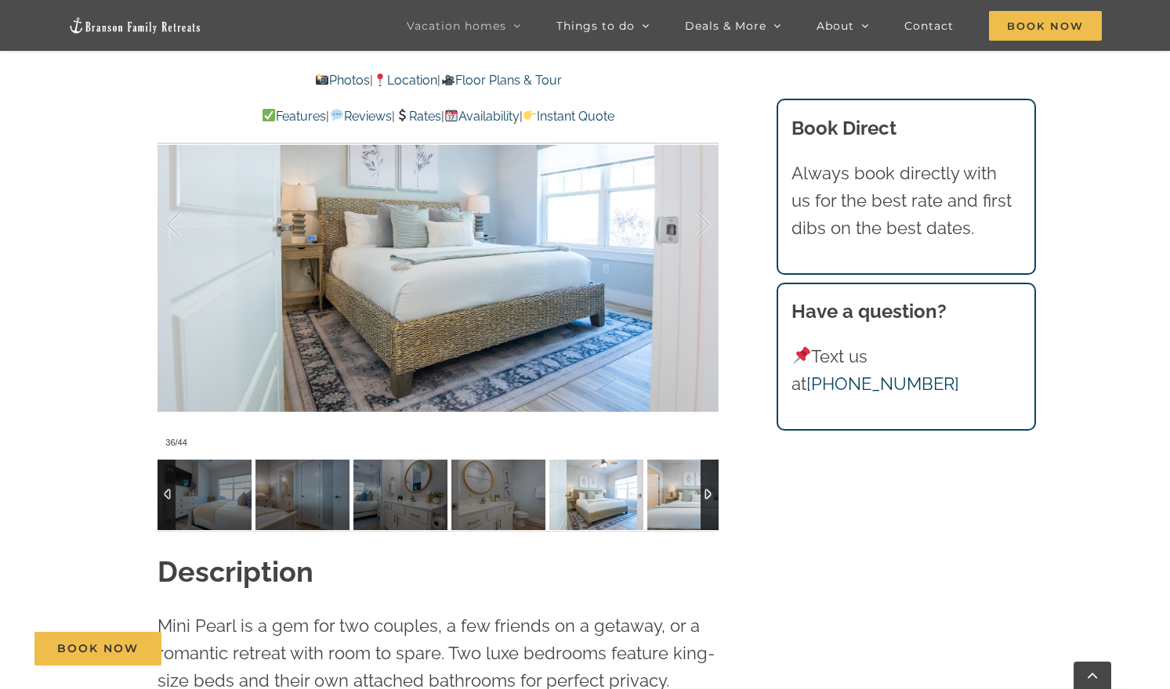
click at [682, 486] on img at bounding box center [694, 495] width 94 height 71
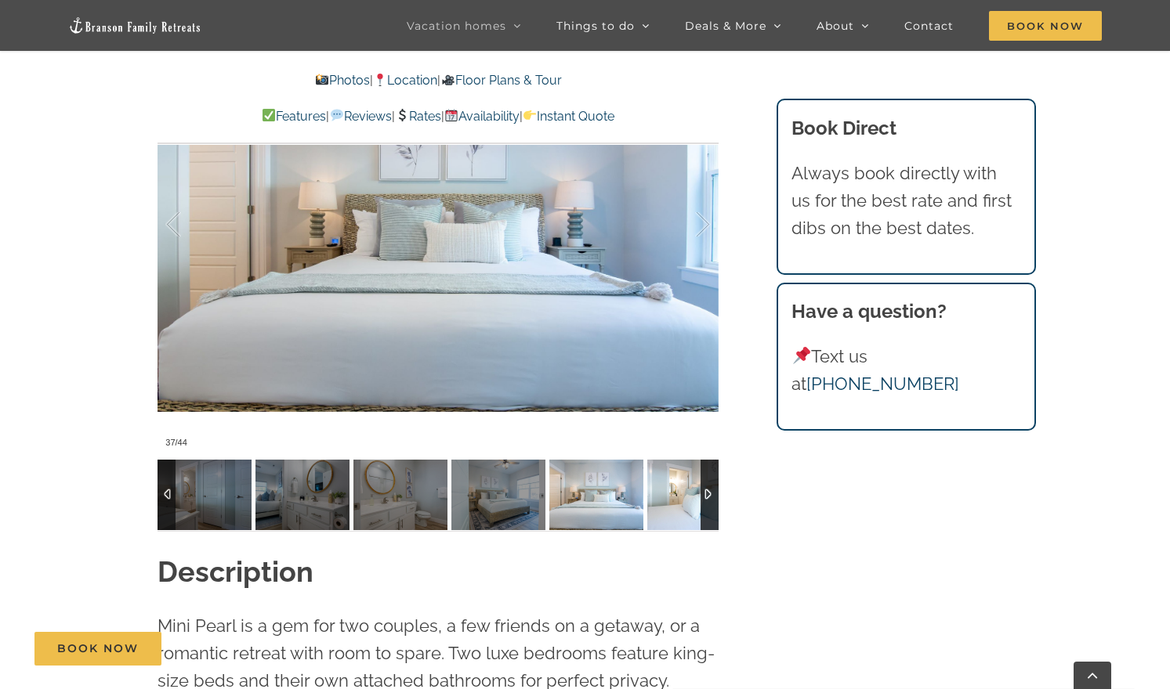
click at [682, 486] on img at bounding box center [694, 495] width 94 height 71
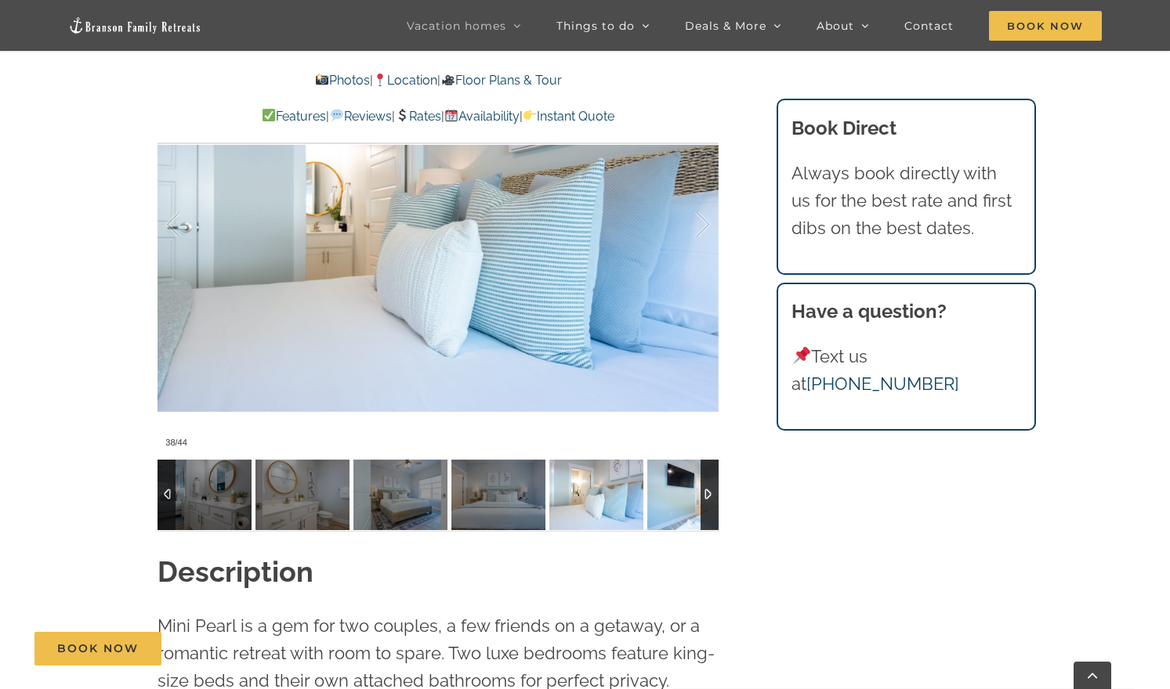
click at [682, 486] on img at bounding box center [694, 495] width 94 height 71
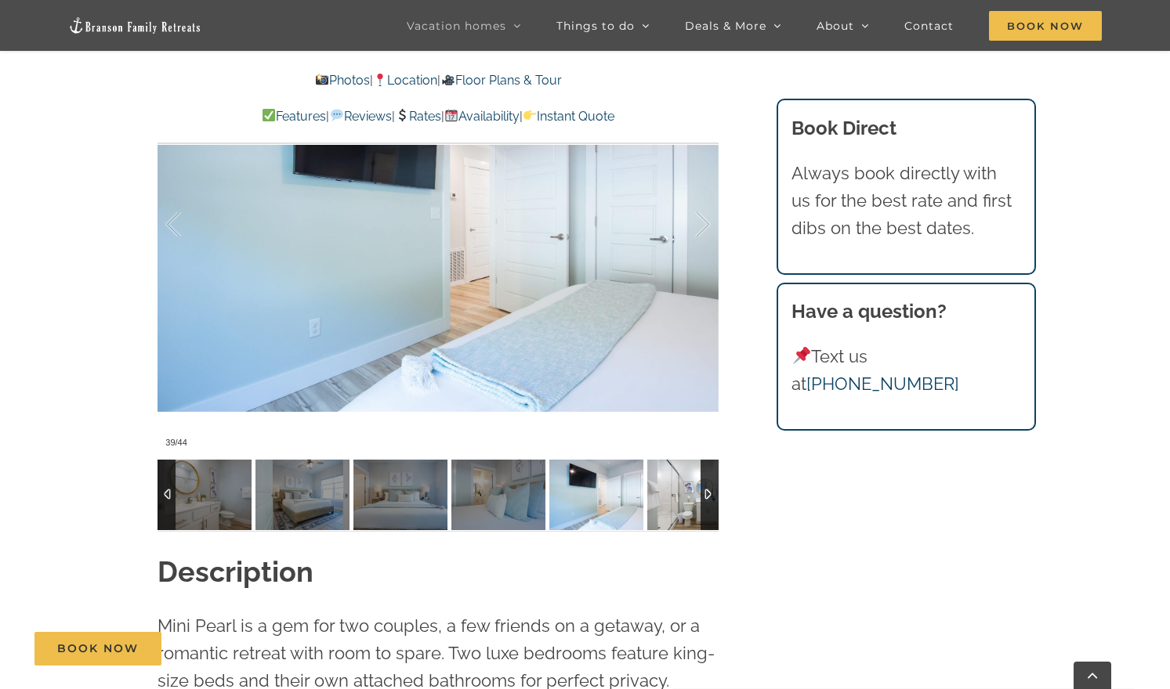
click at [682, 486] on img at bounding box center [694, 495] width 94 height 71
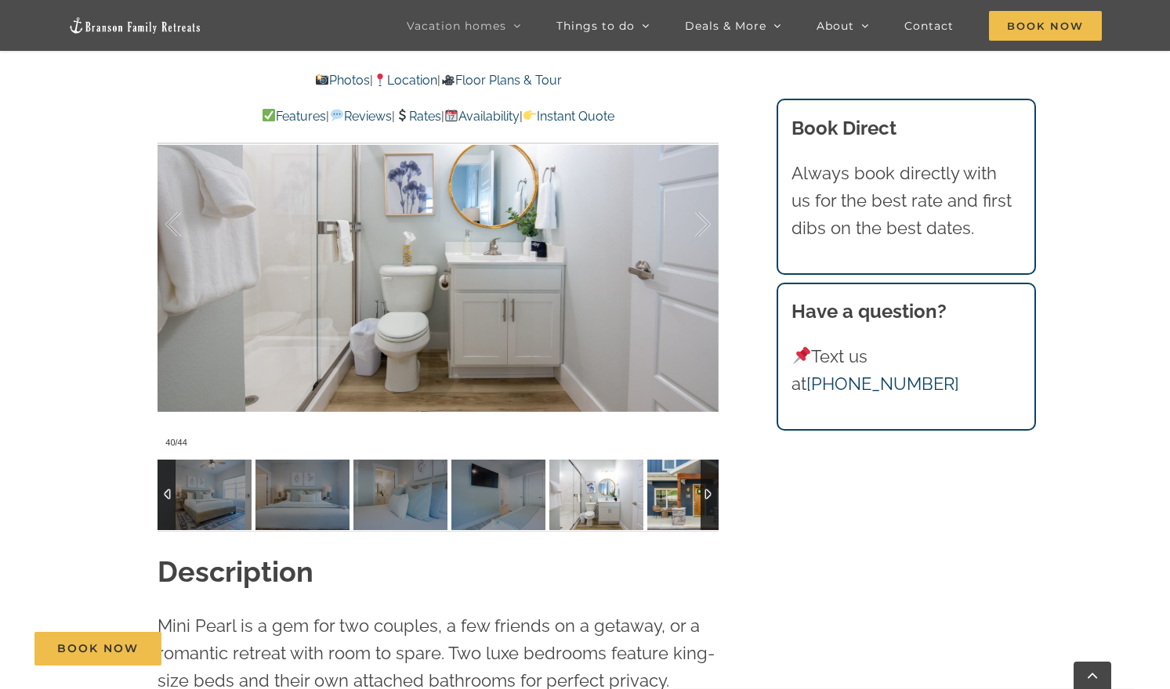
click at [682, 486] on img at bounding box center [694, 495] width 94 height 71
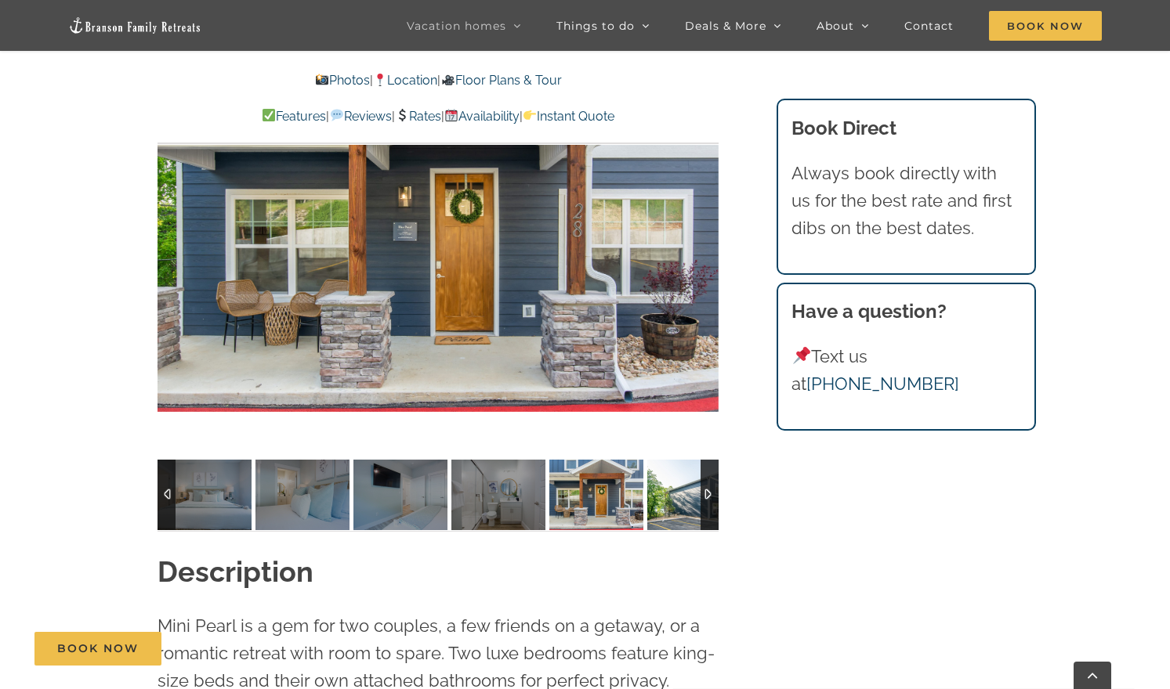
click at [682, 486] on img at bounding box center [694, 495] width 94 height 71
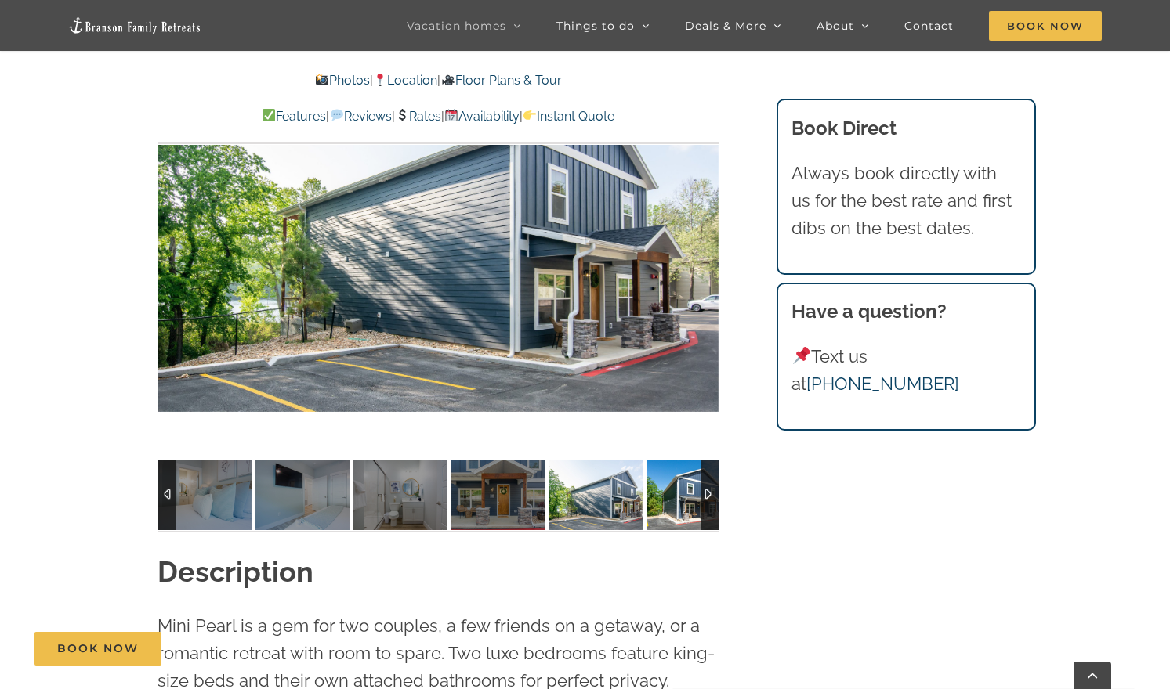
click at [682, 486] on img at bounding box center [694, 495] width 94 height 71
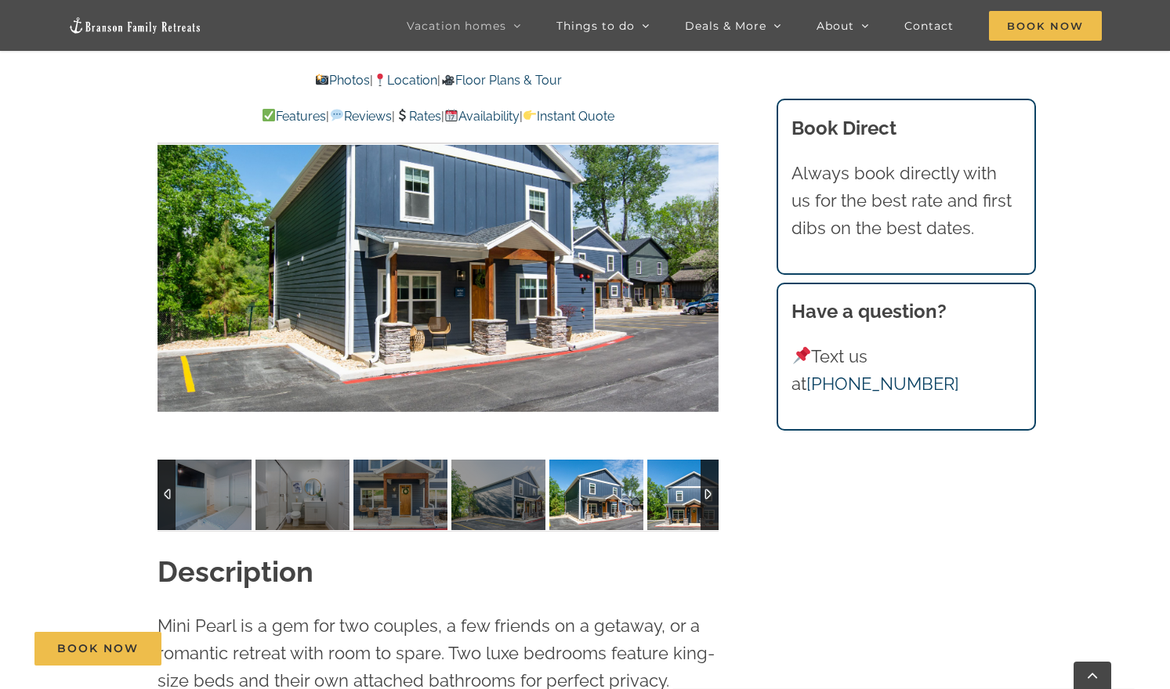
click at [682, 486] on img at bounding box center [694, 495] width 94 height 71
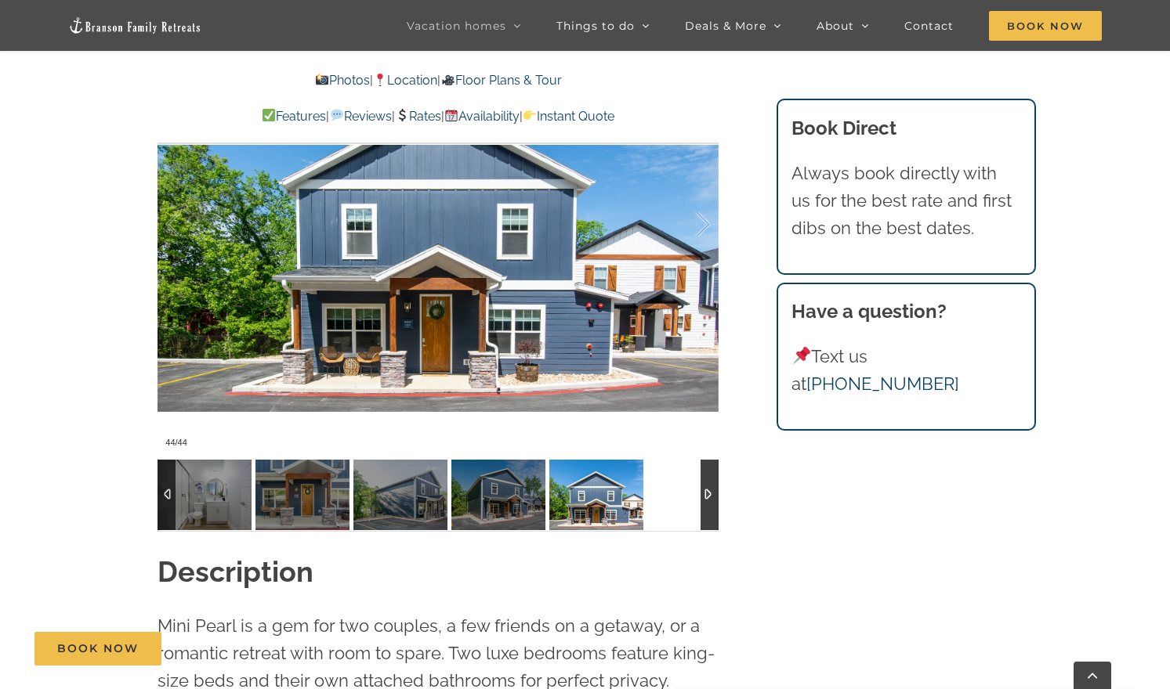
click at [682, 486] on div at bounding box center [437, 495] width 561 height 71
click at [707, 494] on div at bounding box center [709, 495] width 18 height 71
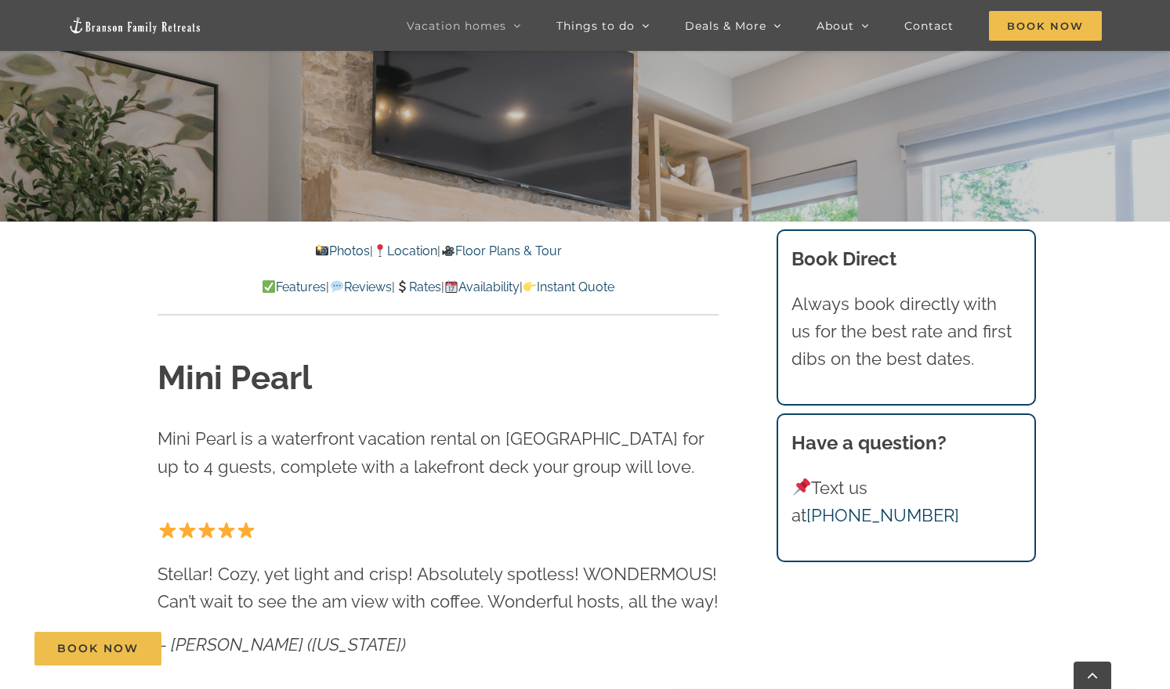
scroll to position [448, 0]
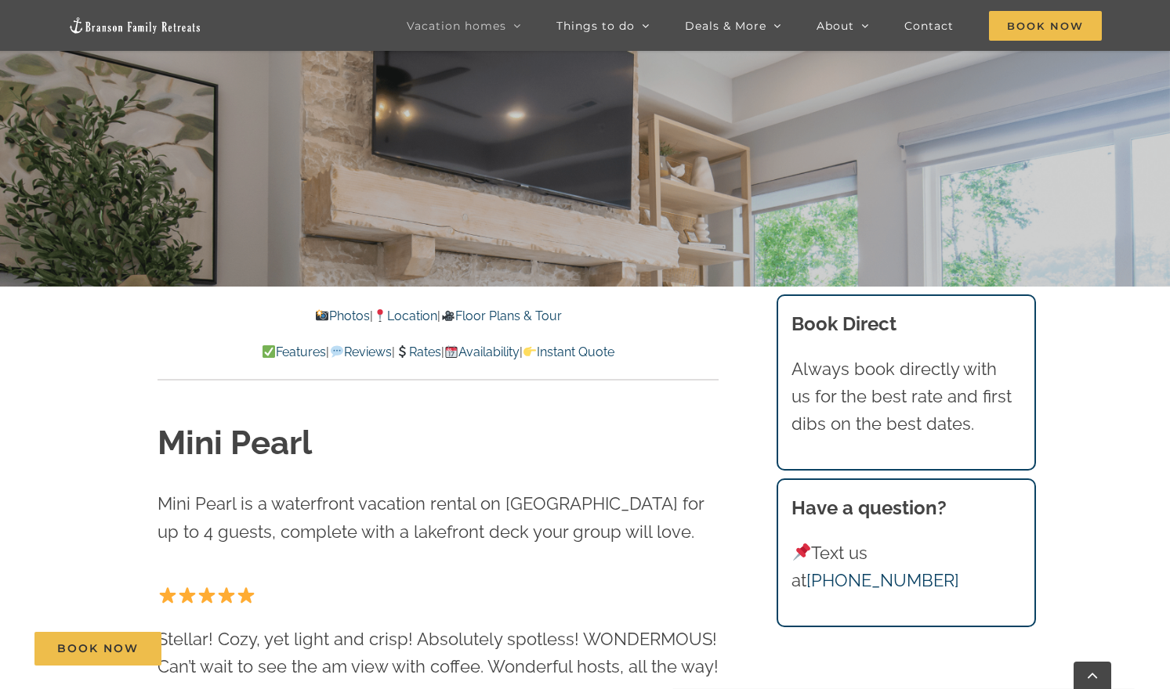
click at [426, 349] on link "Rates" at bounding box center [418, 352] width 46 height 15
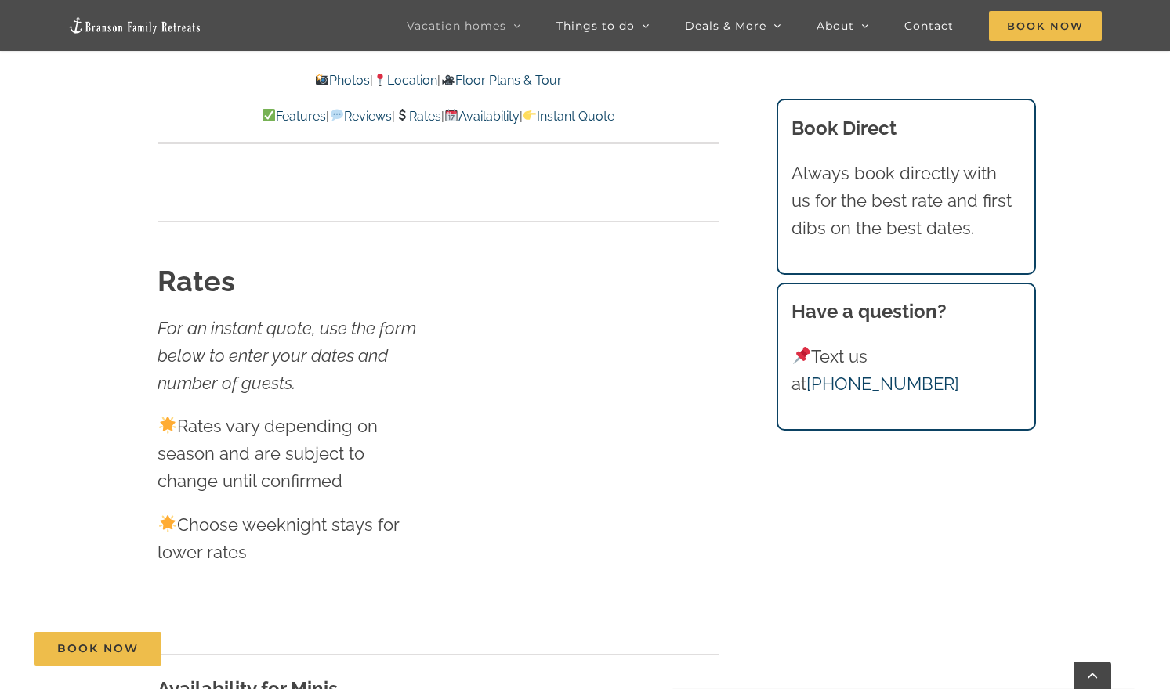
scroll to position [8038, 0]
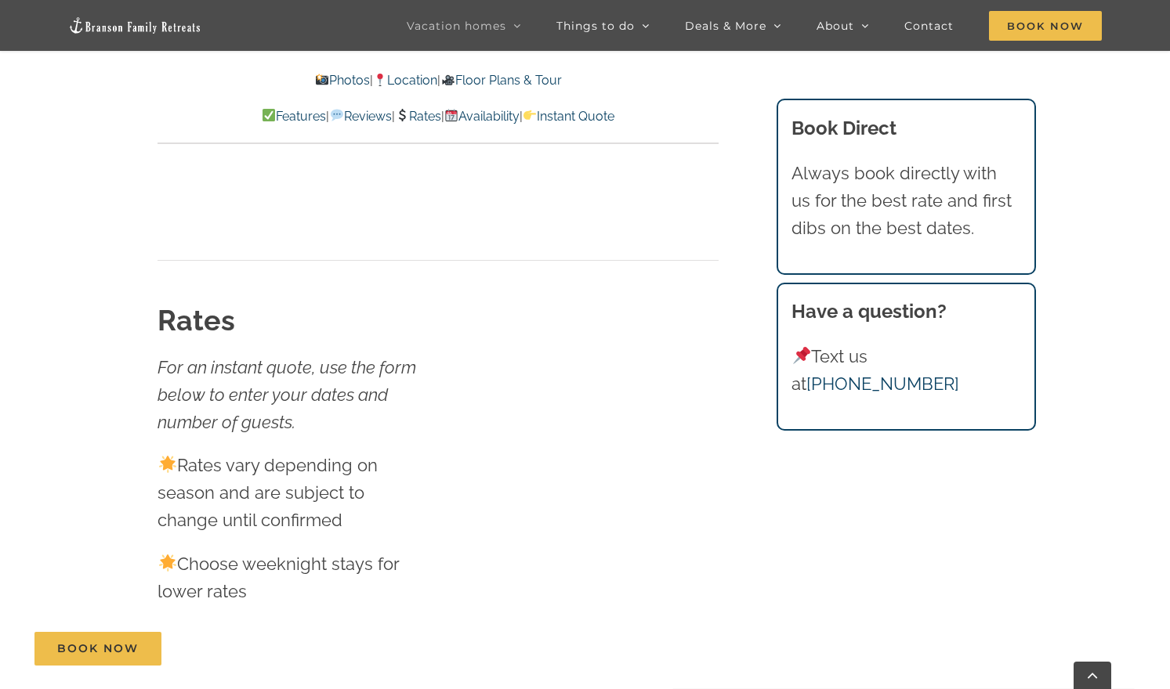
click at [423, 112] on link "Rates" at bounding box center [418, 116] width 46 height 15
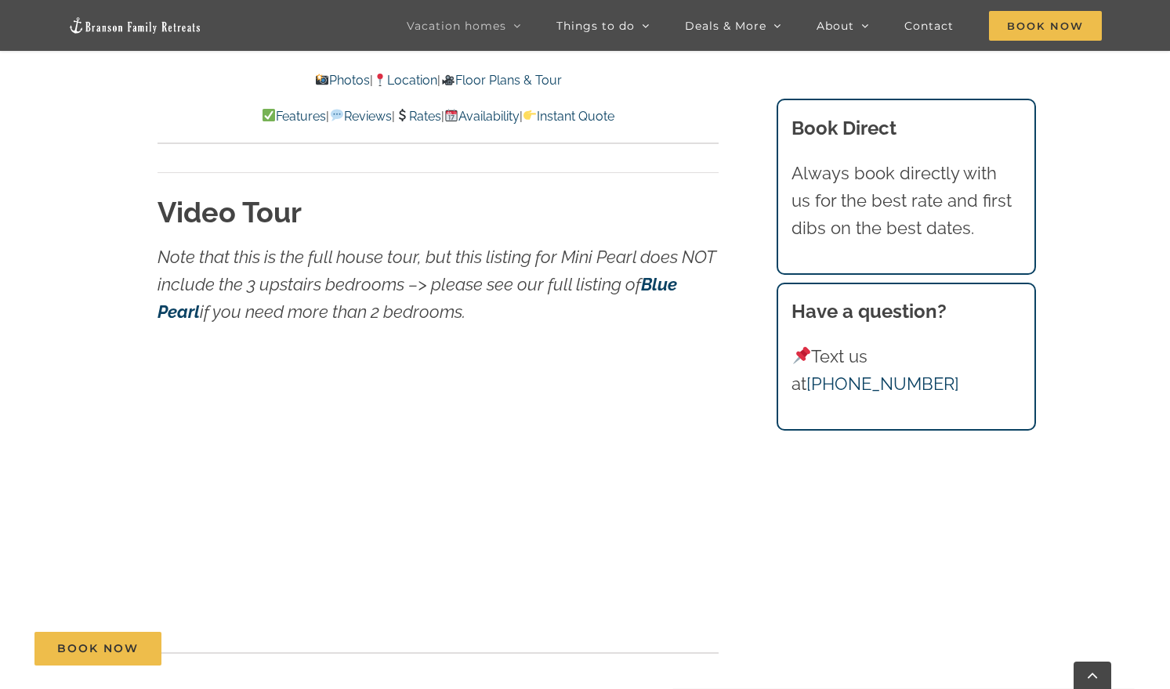
scroll to position [4812, 0]
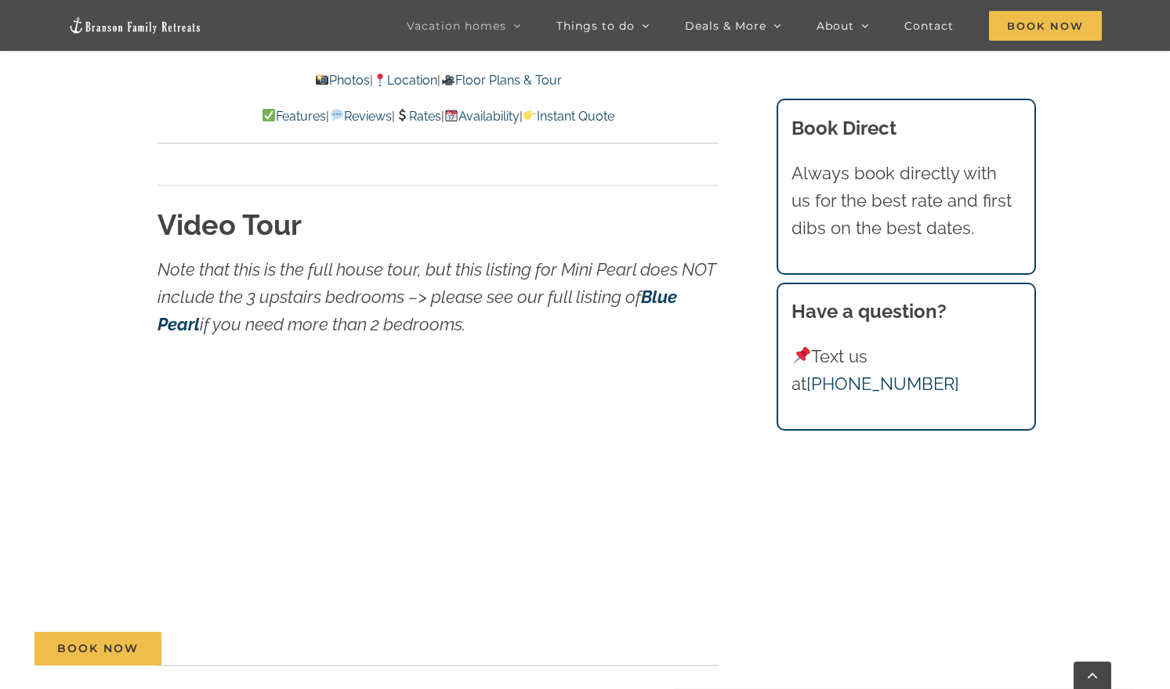
click at [661, 287] on strong "Blue Pearl" at bounding box center [416, 311] width 519 height 48
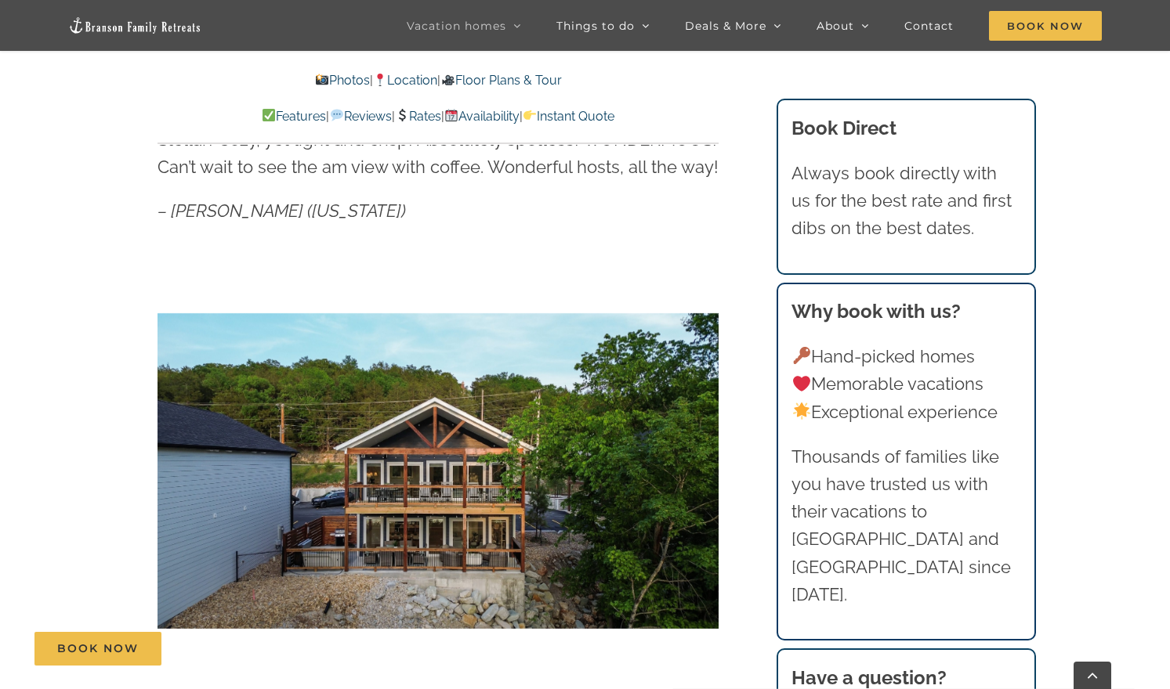
scroll to position [928, 0]
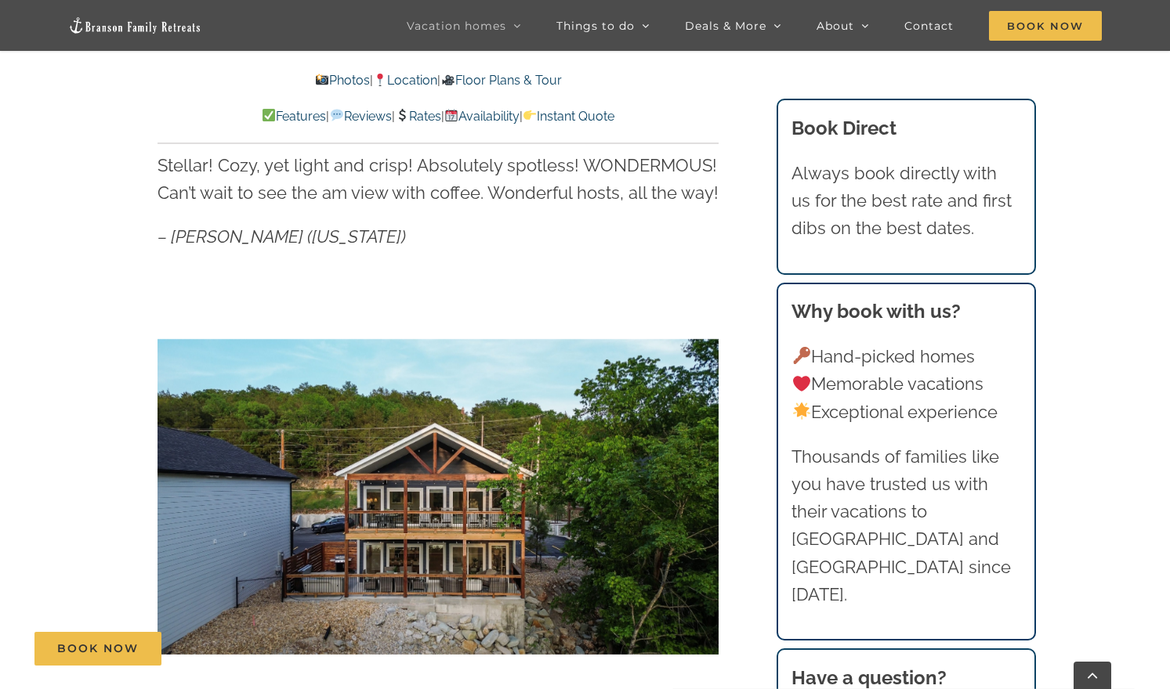
click at [407, 78] on link "Location" at bounding box center [405, 80] width 64 height 15
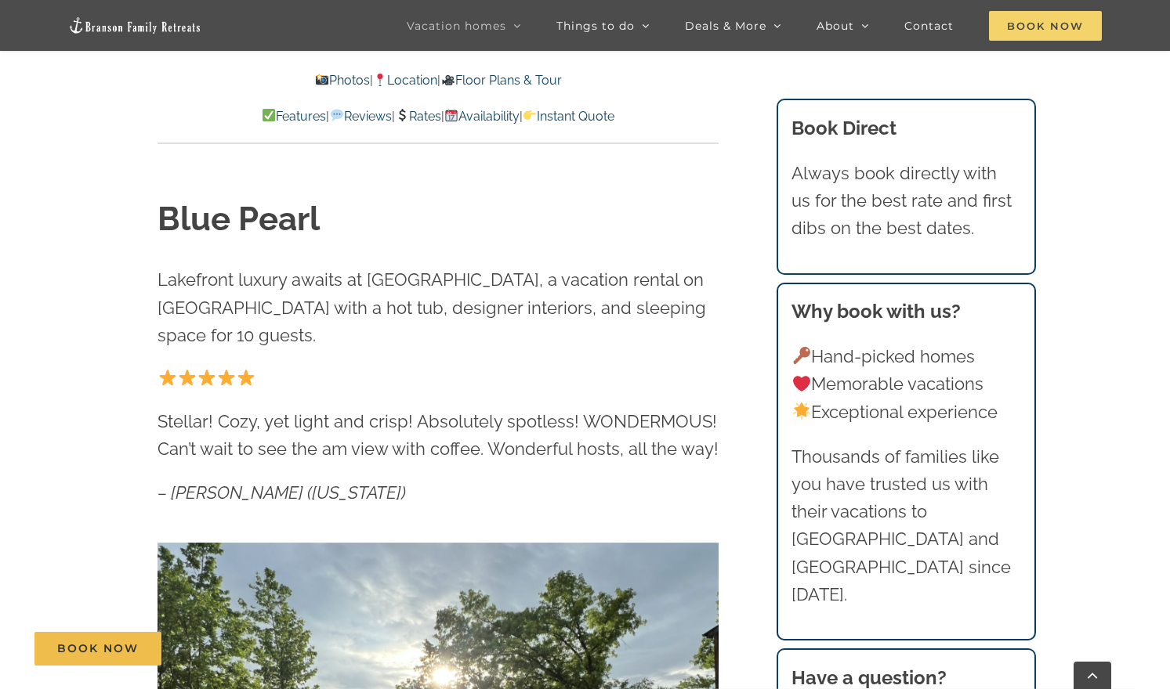
scroll to position [138, 0]
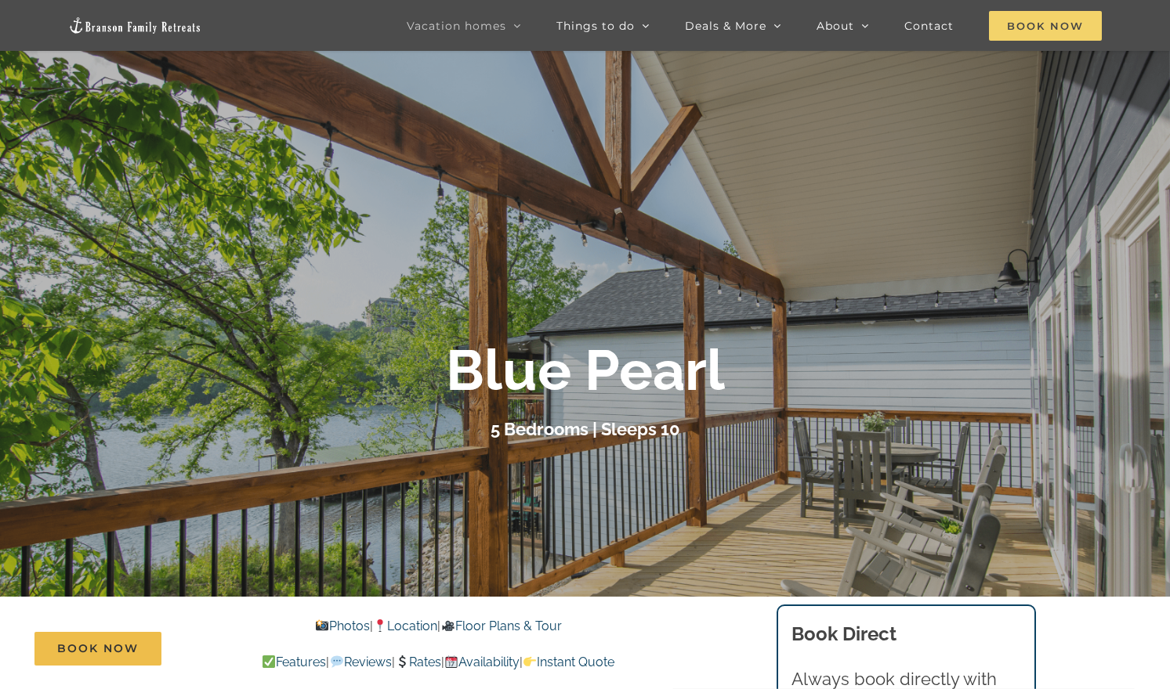
click at [1061, 17] on span "Book Now" at bounding box center [1045, 26] width 113 height 30
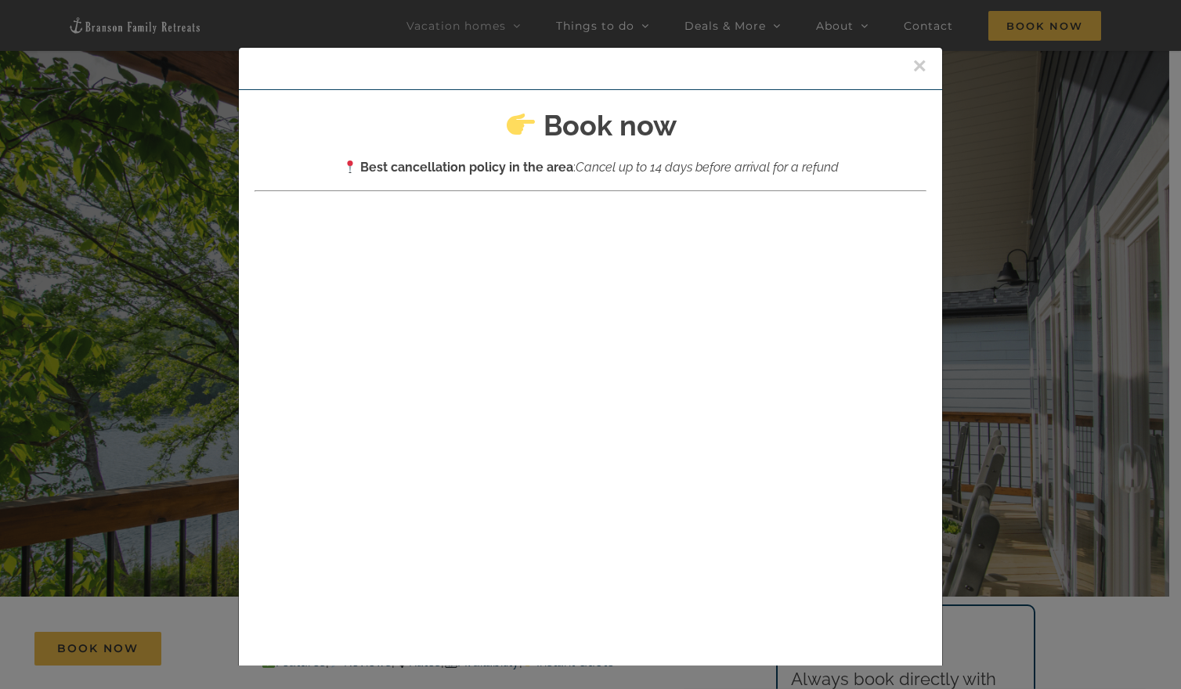
click at [913, 58] on button "×" at bounding box center [920, 66] width 14 height 24
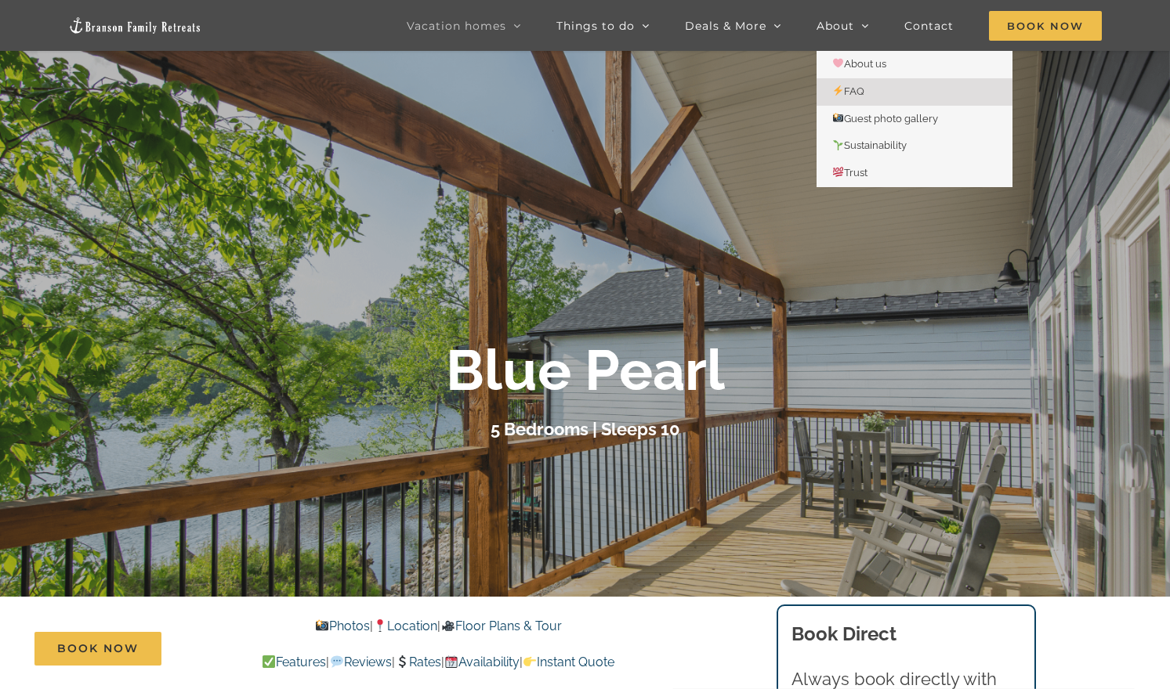
click at [854, 89] on span "FAQ" at bounding box center [848, 91] width 32 height 12
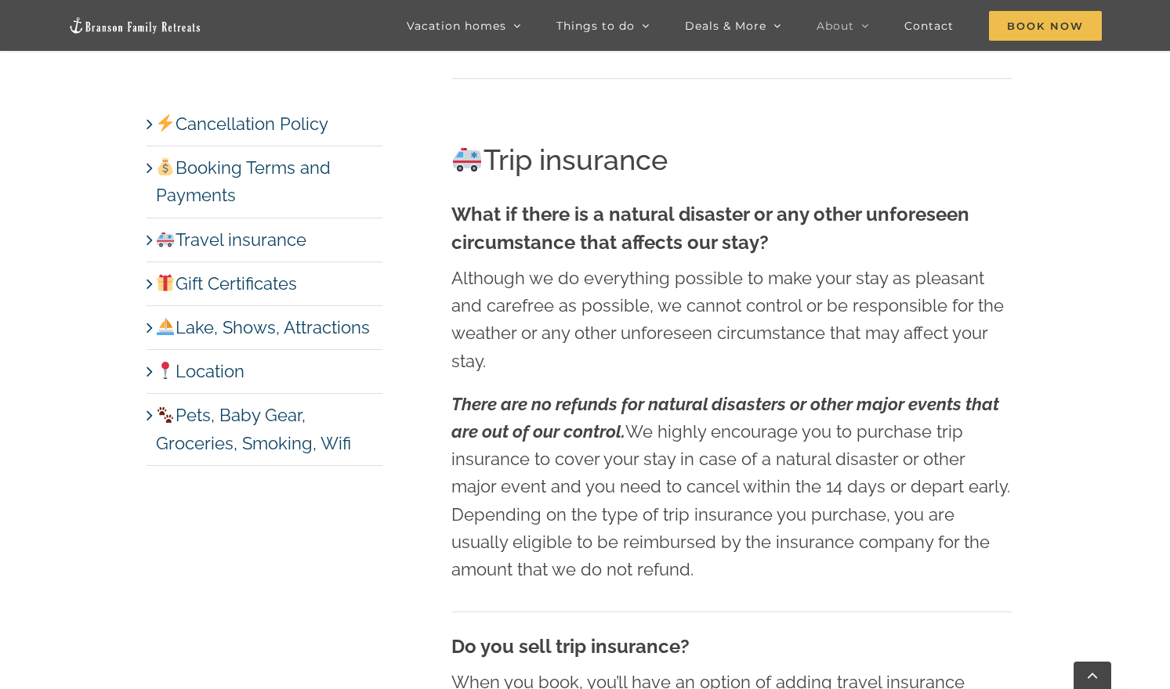
scroll to position [8838, 0]
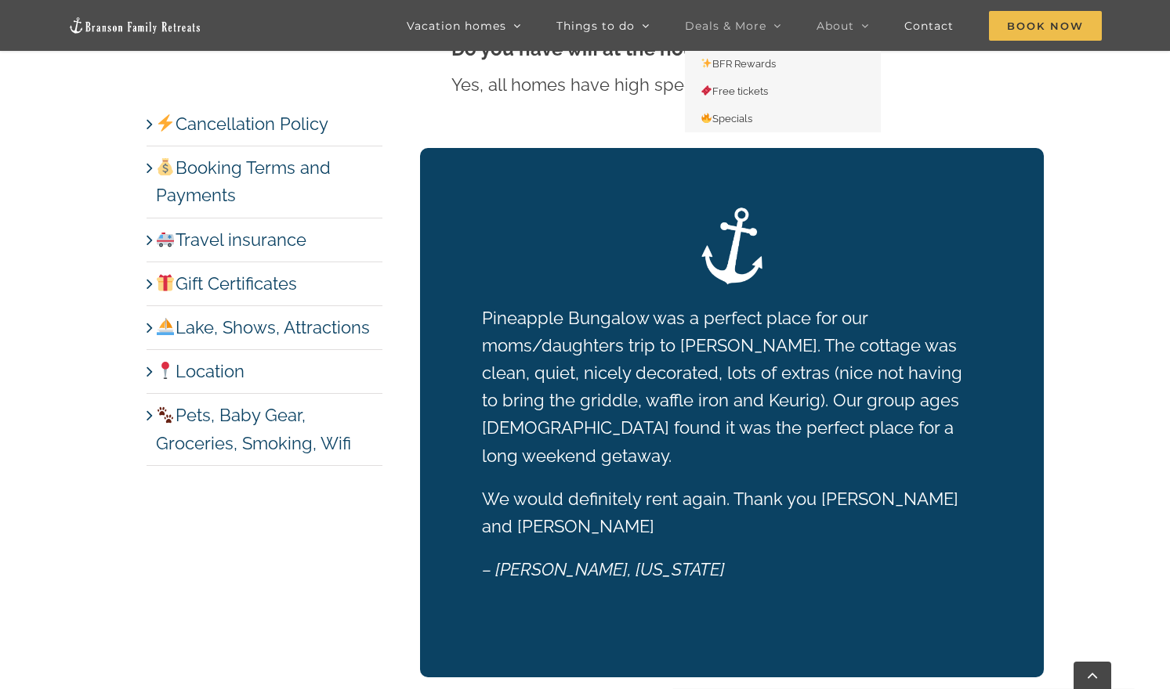
click at [750, 21] on span "Deals & More" at bounding box center [725, 25] width 81 height 11
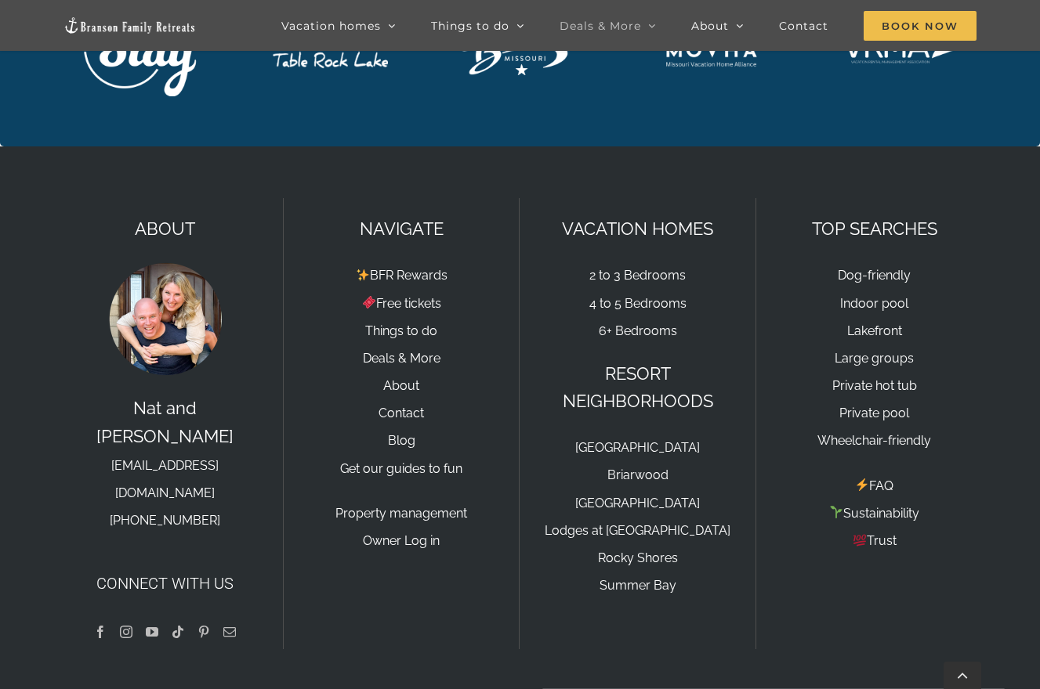
scroll to position [3194, 0]
